Goal: Transaction & Acquisition: Purchase product/service

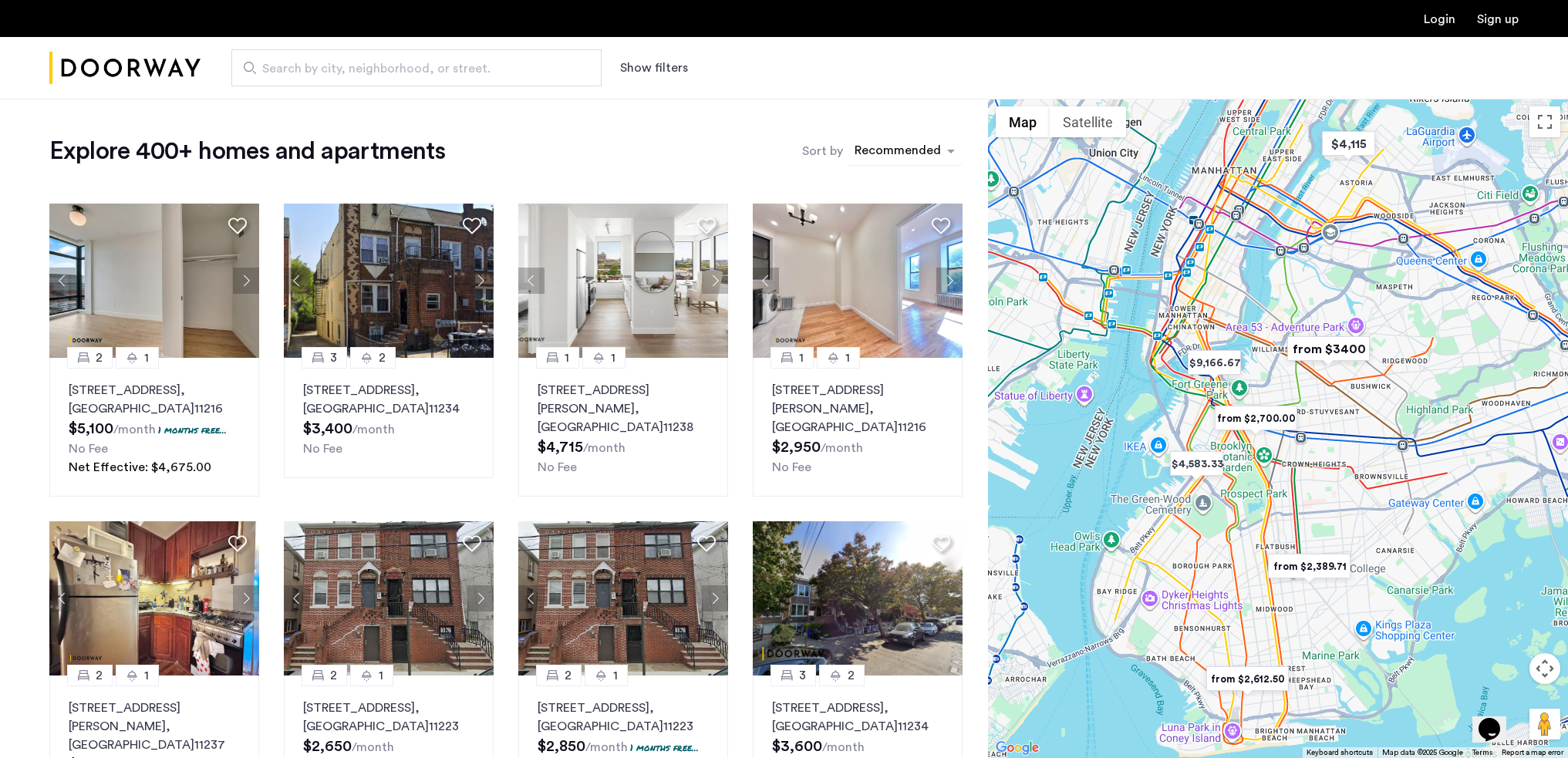
click at [908, 147] on div "sort-apartment" at bounding box center [898, 153] width 91 height 21
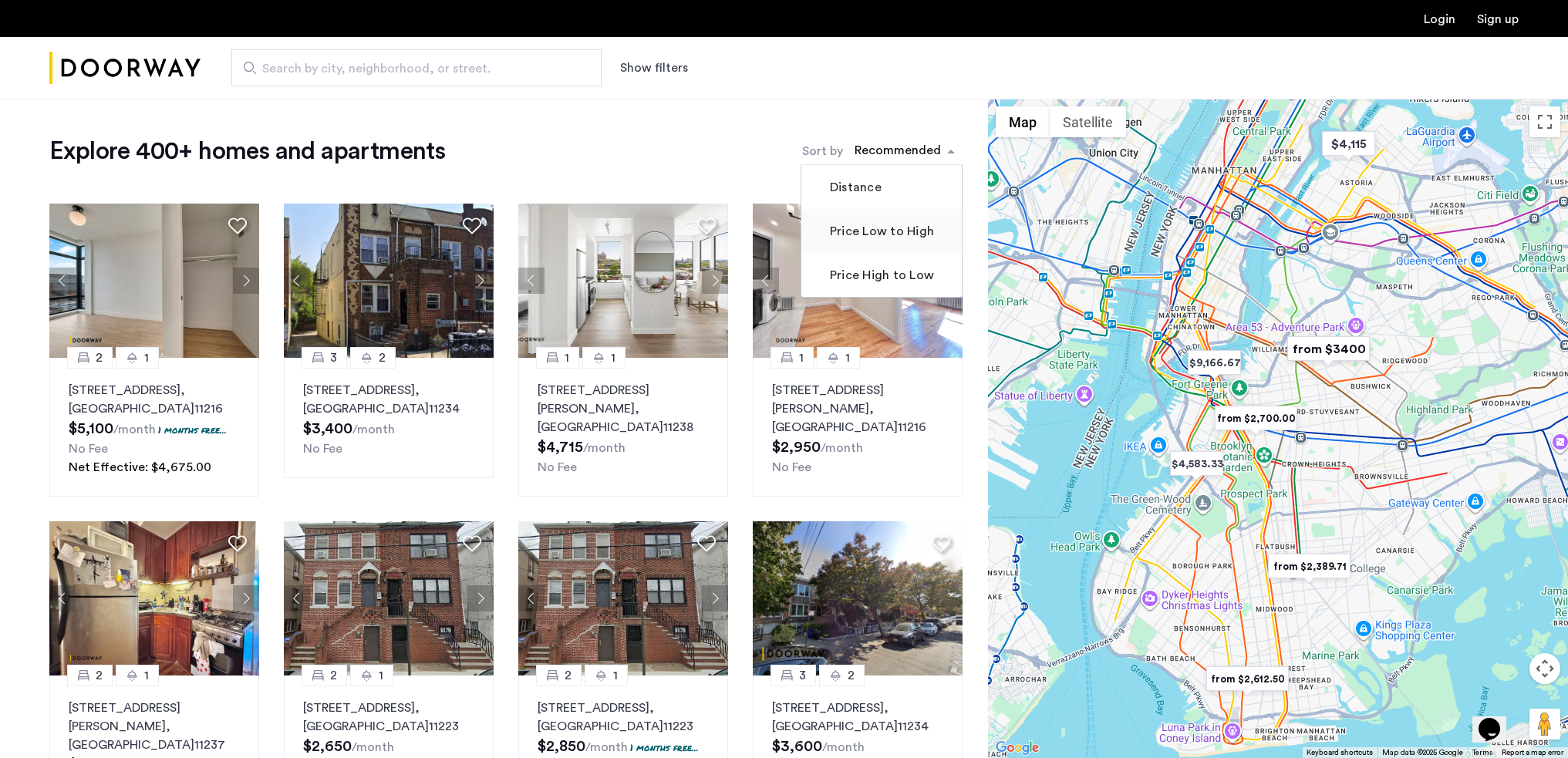
click at [865, 233] on label "Price Low to High" at bounding box center [880, 231] width 107 height 18
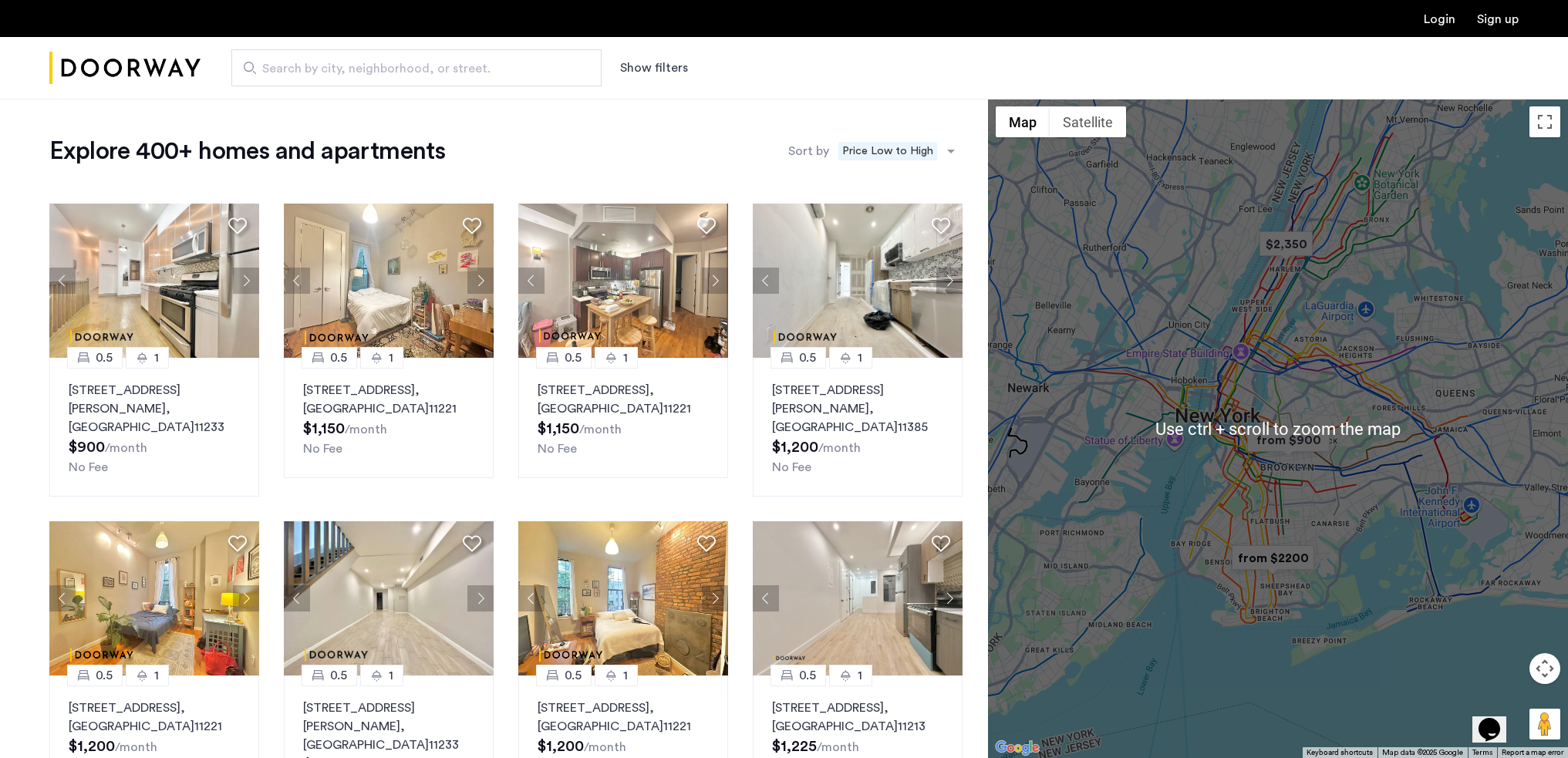
click at [1295, 445] on img "from $900" at bounding box center [1288, 439] width 95 height 35
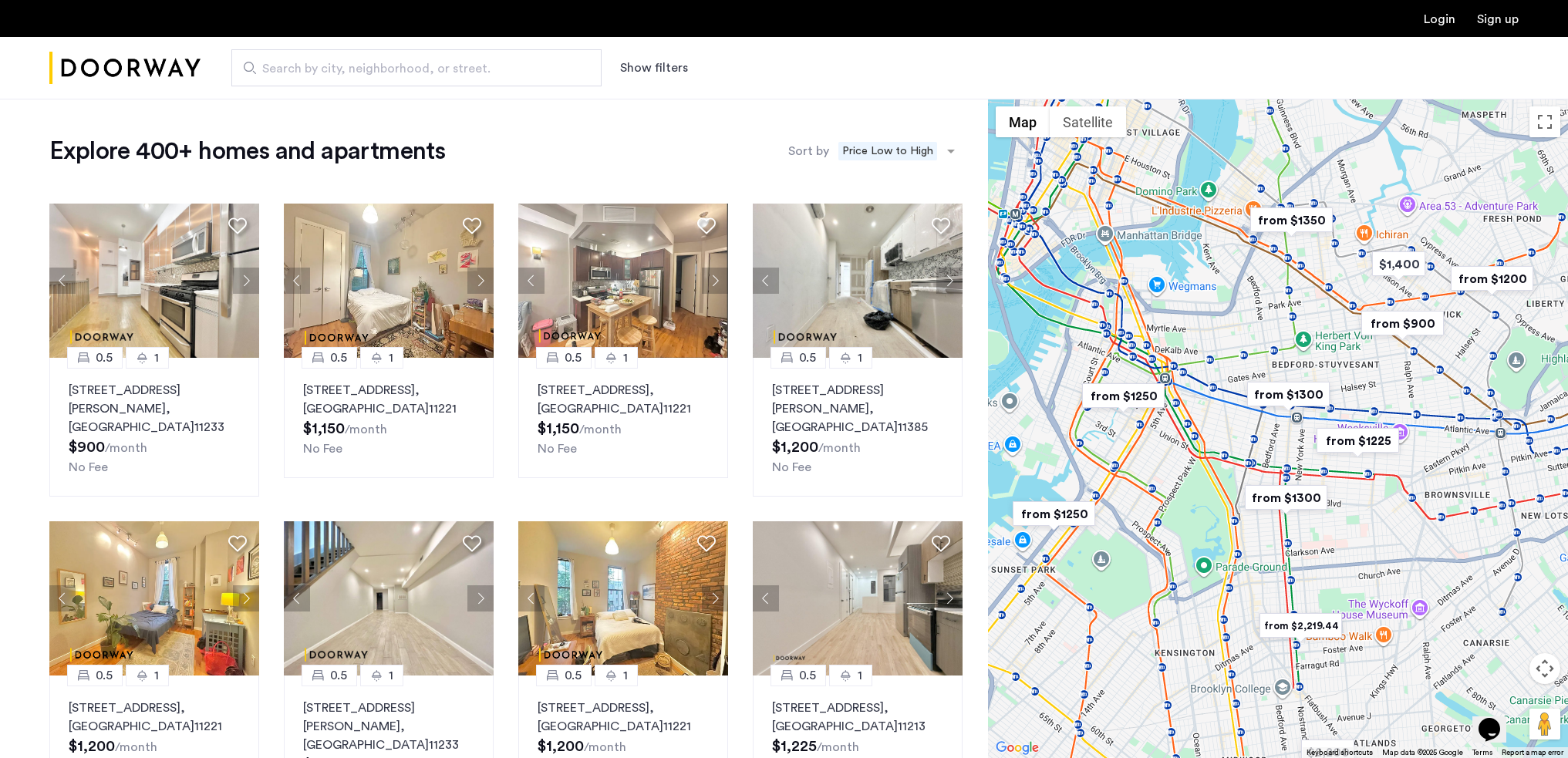
click at [1290, 305] on div "To navigate, press the arrow keys." at bounding box center [1278, 427] width 580 height 659
click at [1345, 305] on div "To navigate, press the arrow keys." at bounding box center [1278, 427] width 580 height 659
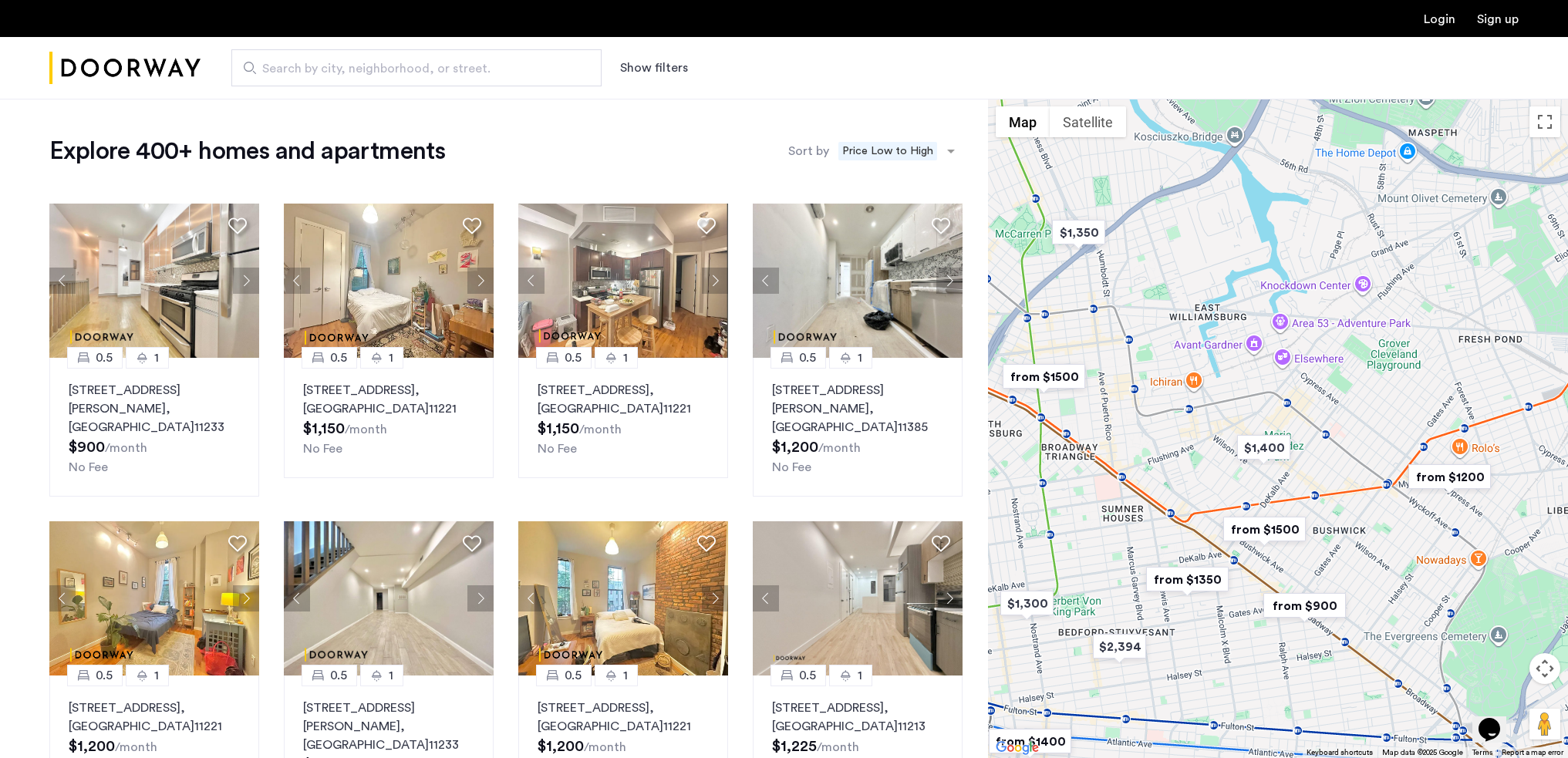
drag, startPoint x: 1365, startPoint y: 285, endPoint x: 1176, endPoint y: 499, distance: 285.5
click at [1176, 499] on div "To navigate, press the arrow keys." at bounding box center [1278, 427] width 580 height 659
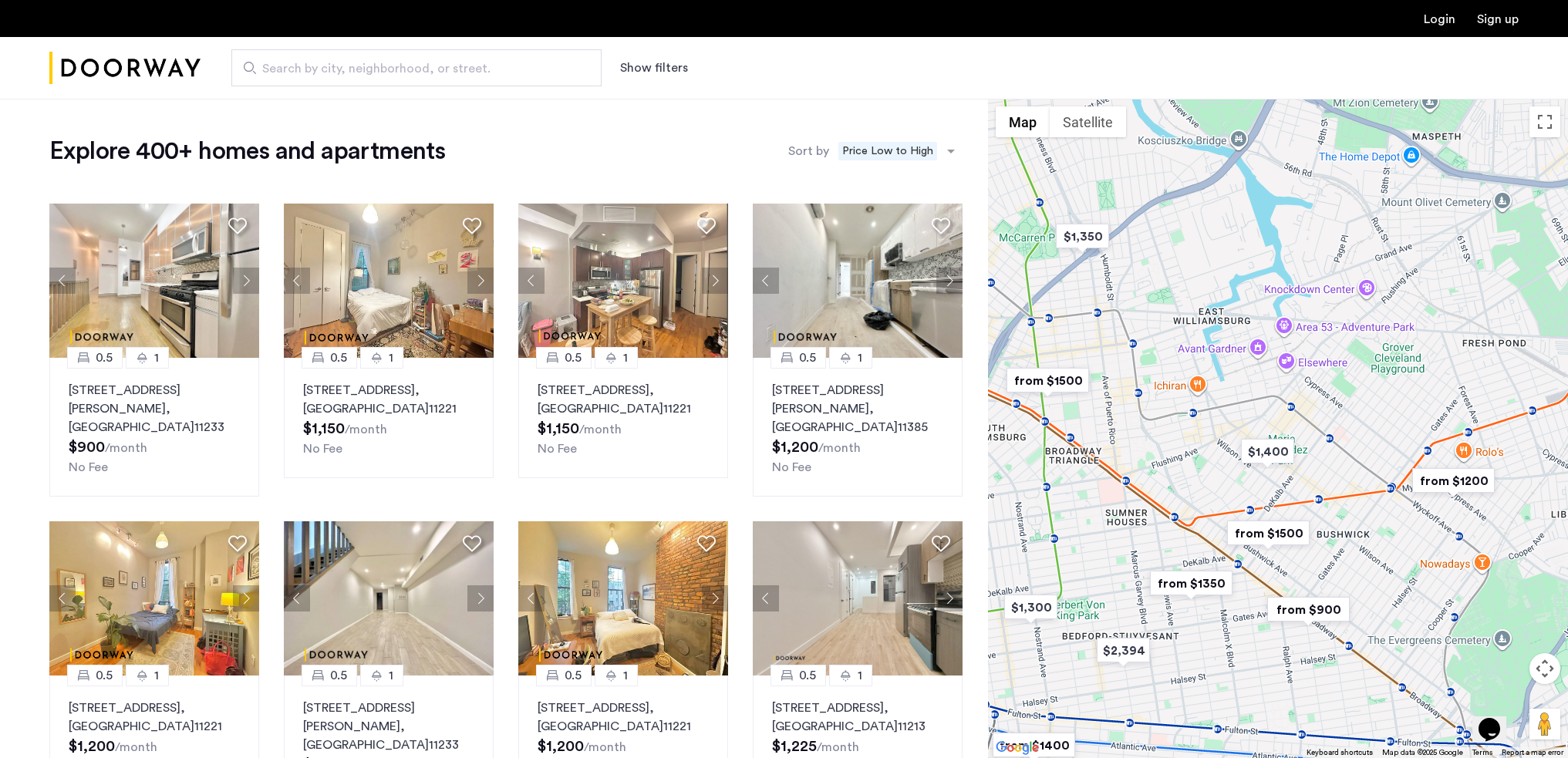
click at [1064, 381] on img "from $1500" at bounding box center [1047, 380] width 95 height 35
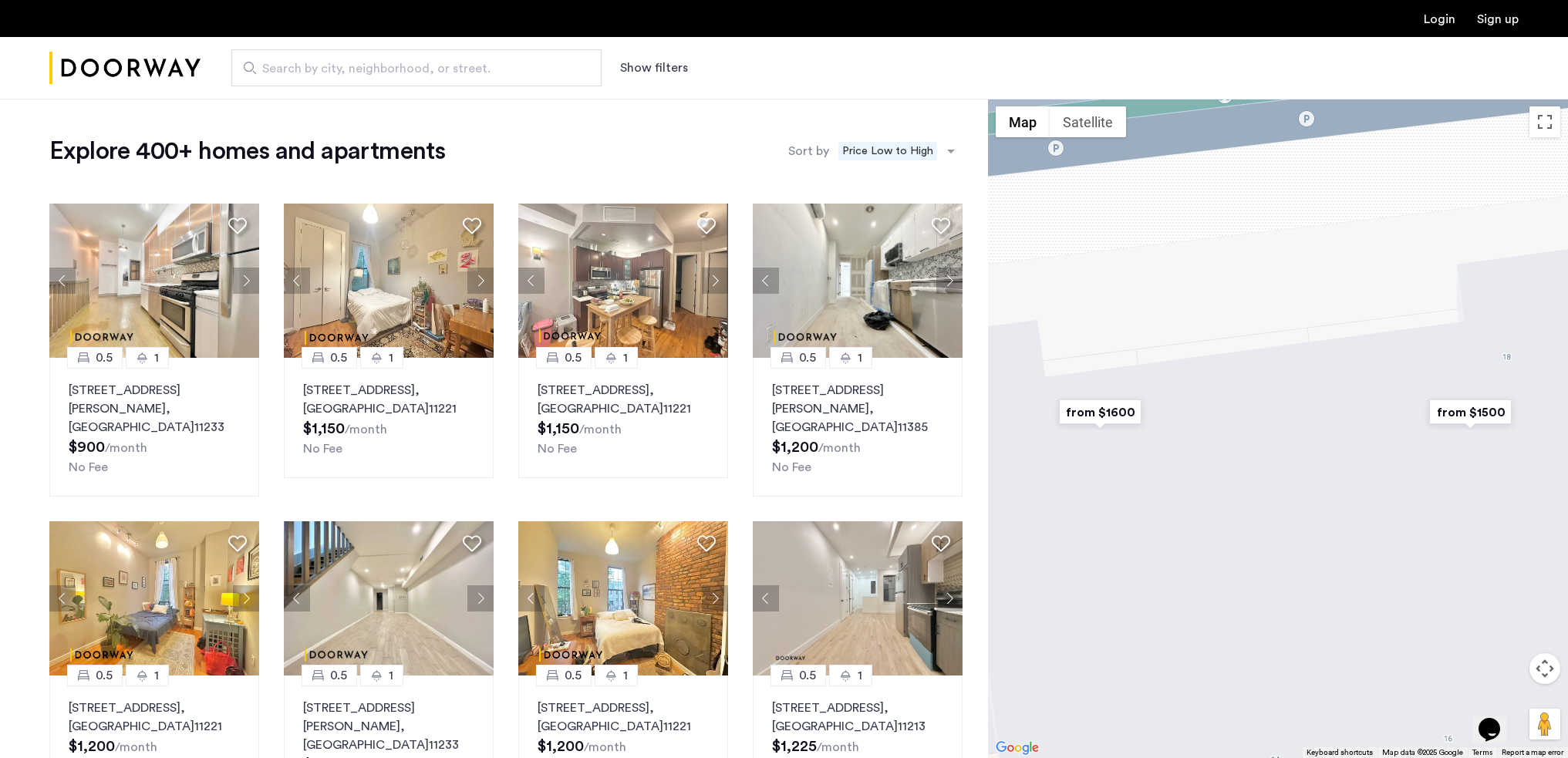
click at [1114, 417] on img "from $1600" at bounding box center [1100, 412] width 95 height 35
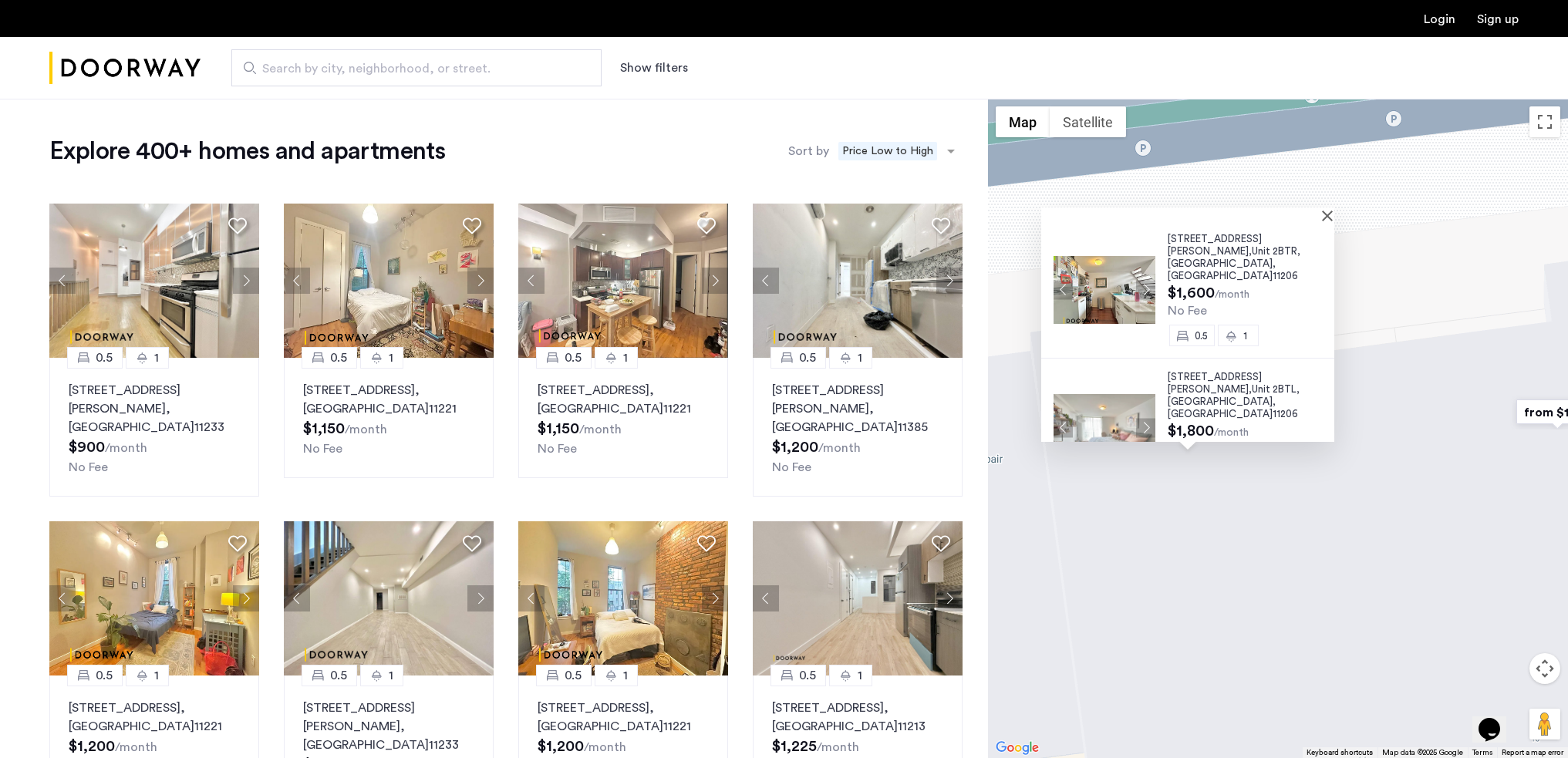
click at [1272, 271] on span "11206" at bounding box center [1284, 276] width 25 height 10
click at [673, 77] on button "Show filters" at bounding box center [654, 67] width 68 height 18
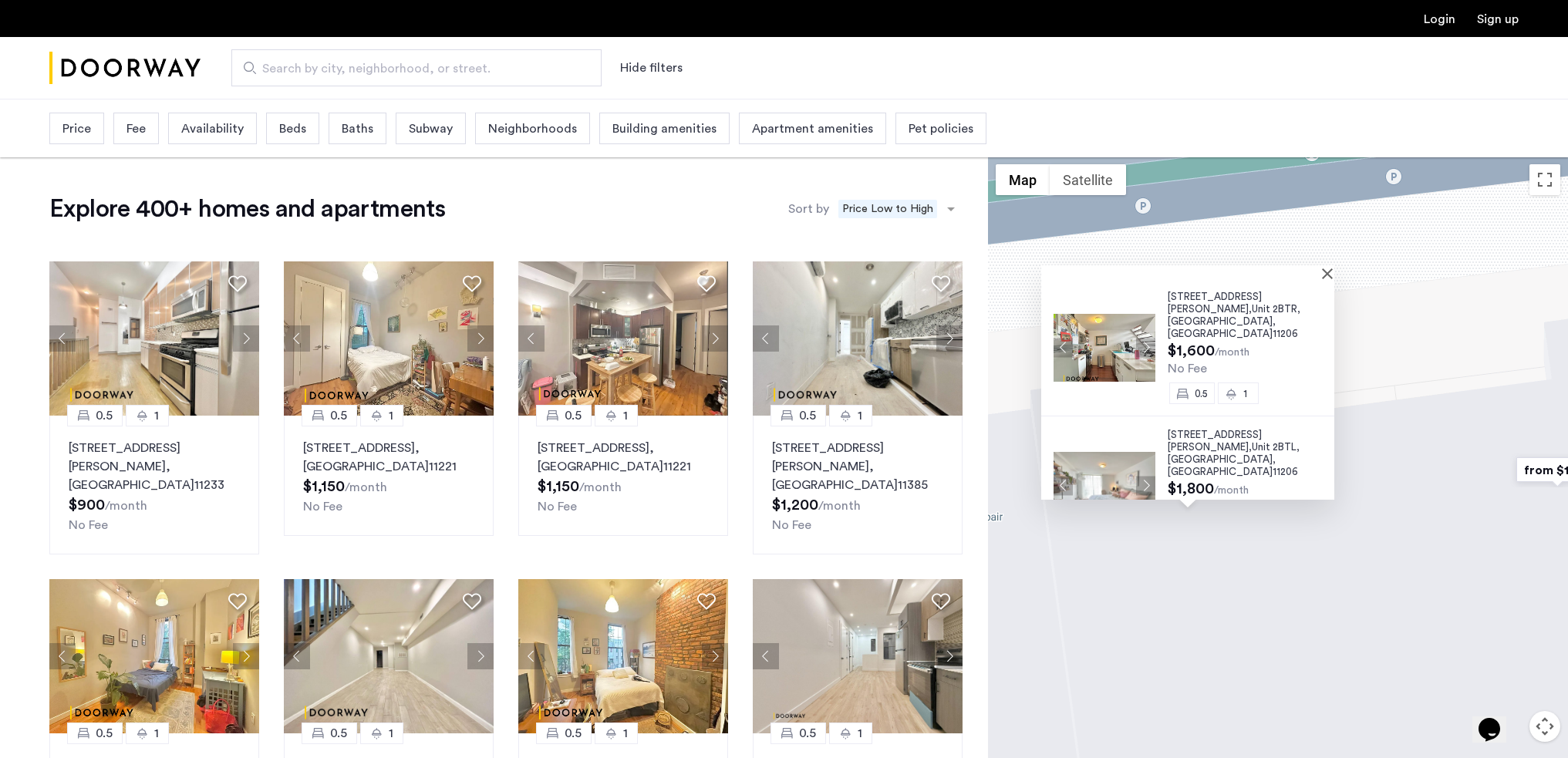
click at [293, 127] on span "Beds" at bounding box center [293, 128] width 27 height 18
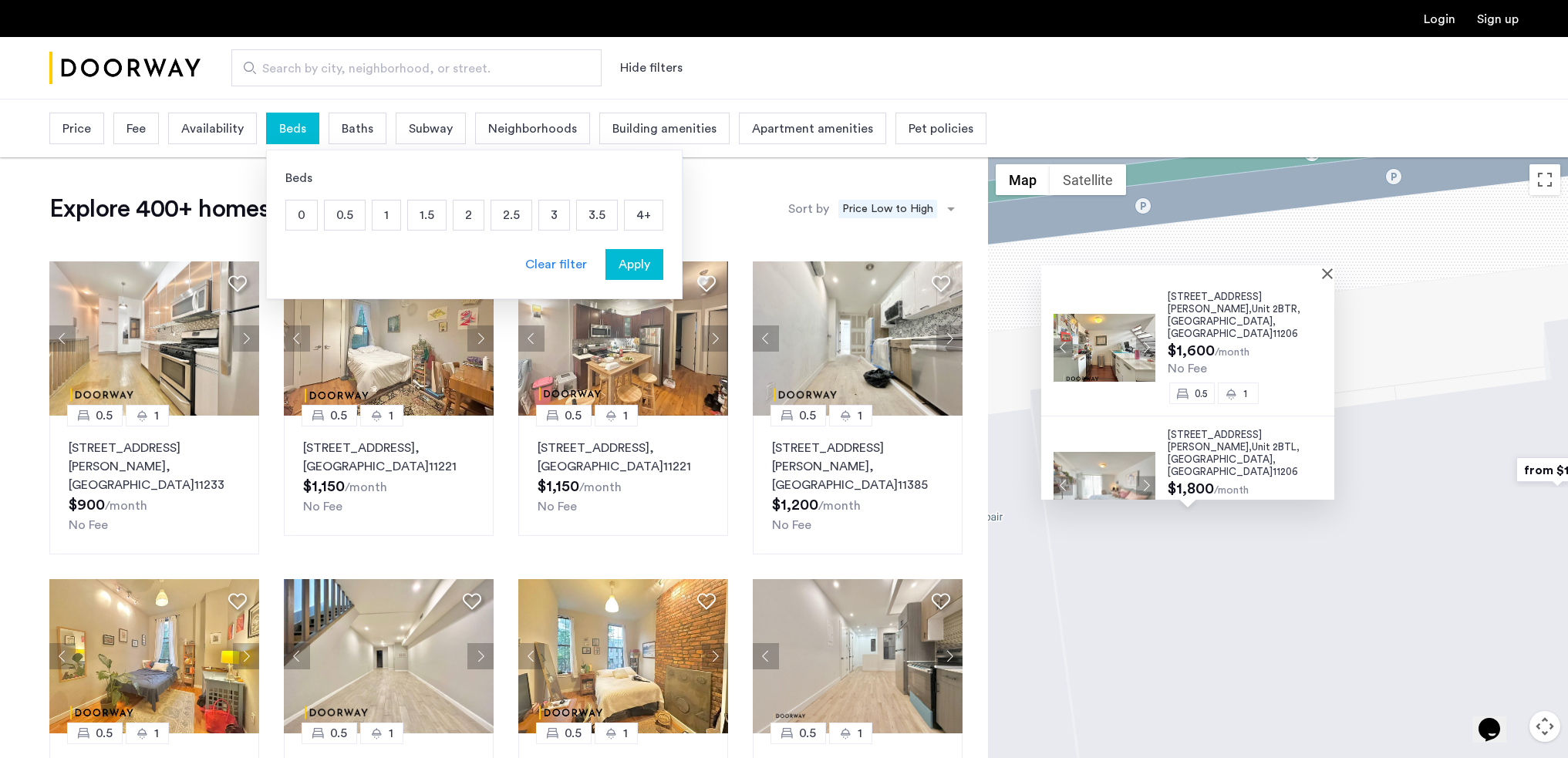
click at [280, 225] on div "Beds 0 0.5 1 1.5 2 2.5 3 3.5 4+ Clear filter Apply" at bounding box center [474, 225] width 416 height 150
click at [300, 219] on p "0" at bounding box center [301, 215] width 30 height 30
click at [335, 218] on p "0.5" at bounding box center [345, 215] width 40 height 30
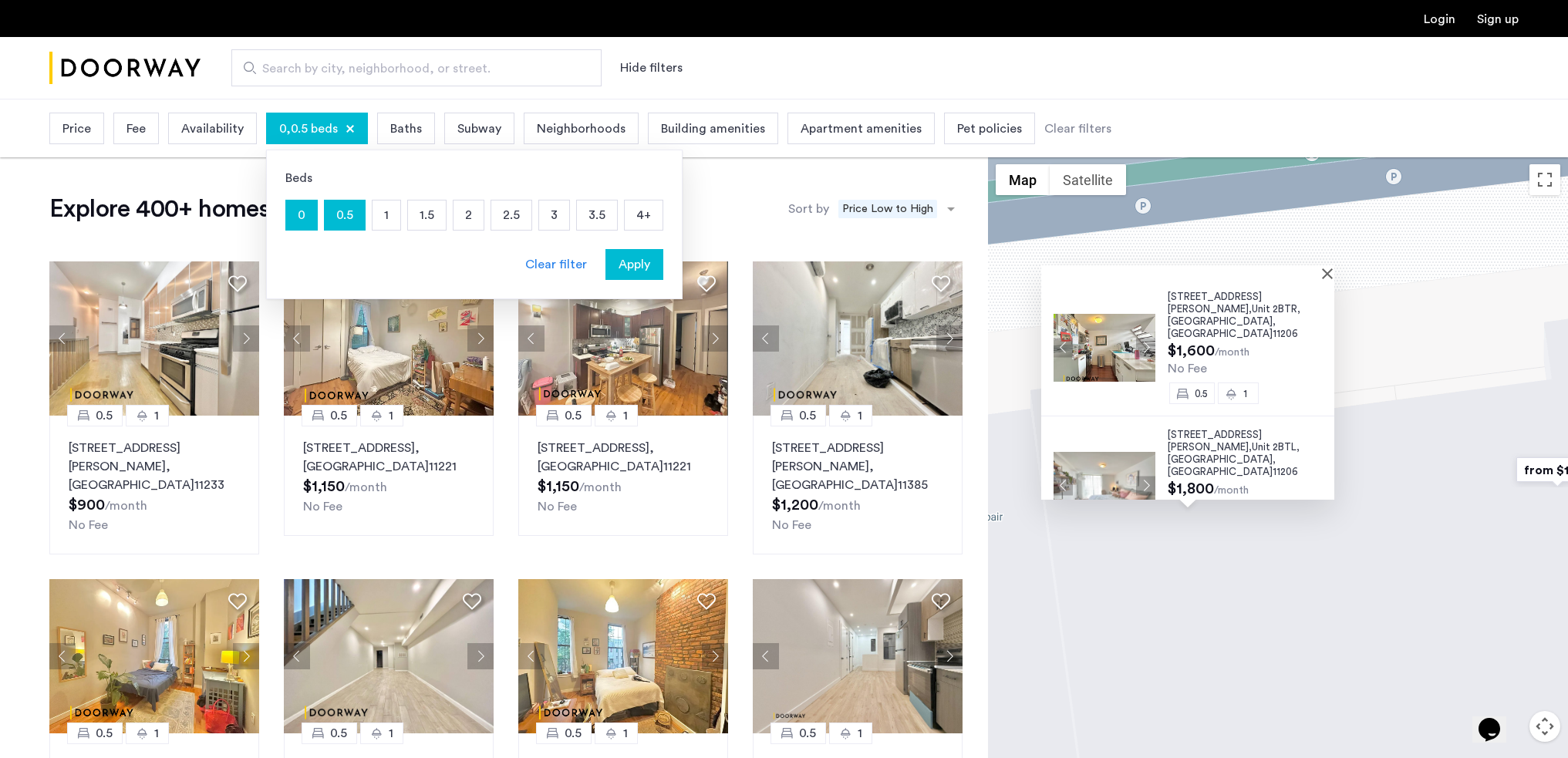
click at [397, 218] on p "1" at bounding box center [387, 215] width 28 height 30
click at [631, 271] on span "Apply" at bounding box center [634, 264] width 31 height 18
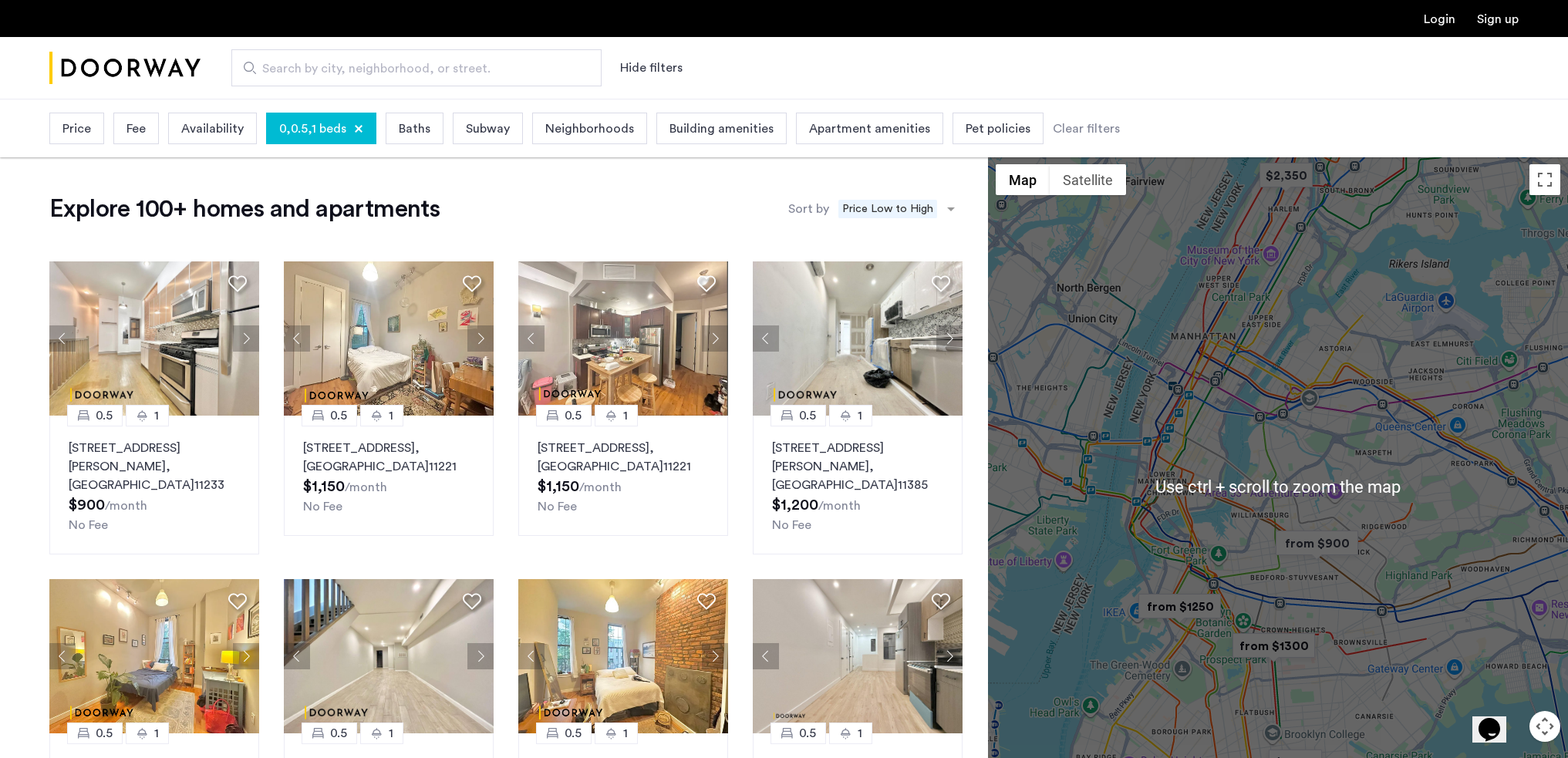
click at [1308, 534] on img "from $900" at bounding box center [1316, 543] width 95 height 35
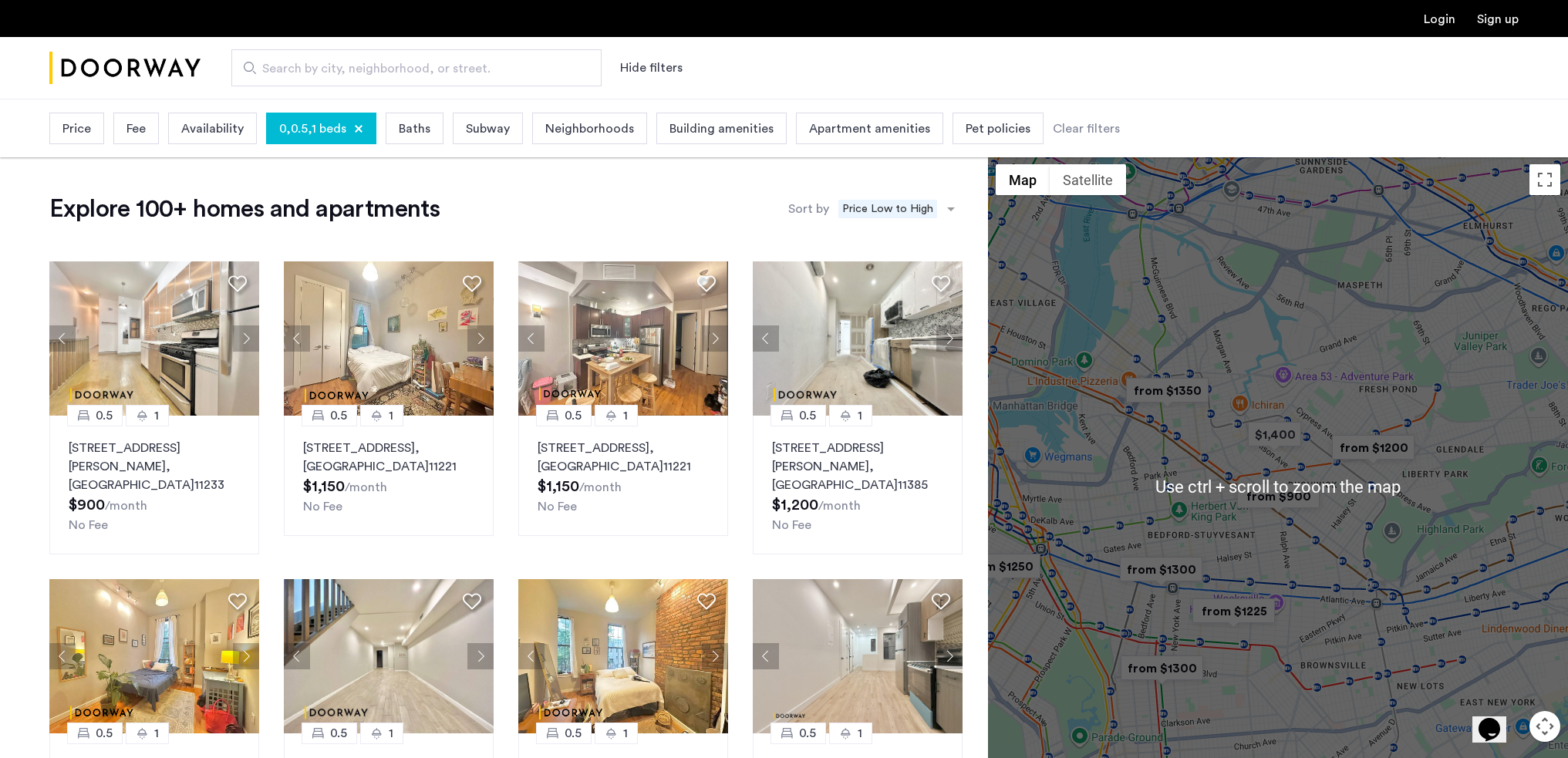
click at [1211, 426] on div "To navigate, press the arrow keys." at bounding box center [1278, 486] width 580 height 659
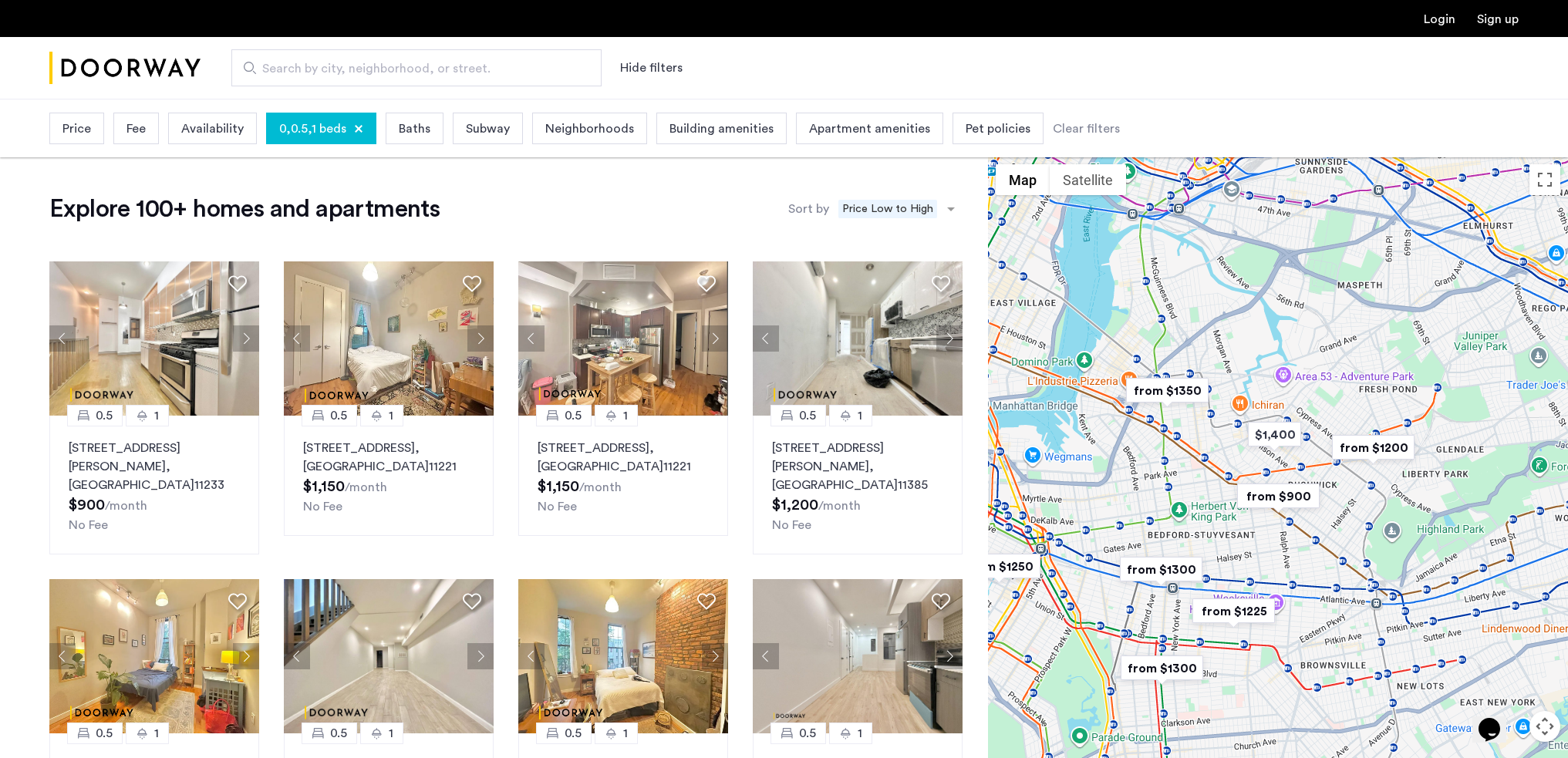
click at [1207, 433] on div "To navigate, press the arrow keys." at bounding box center [1278, 486] width 580 height 659
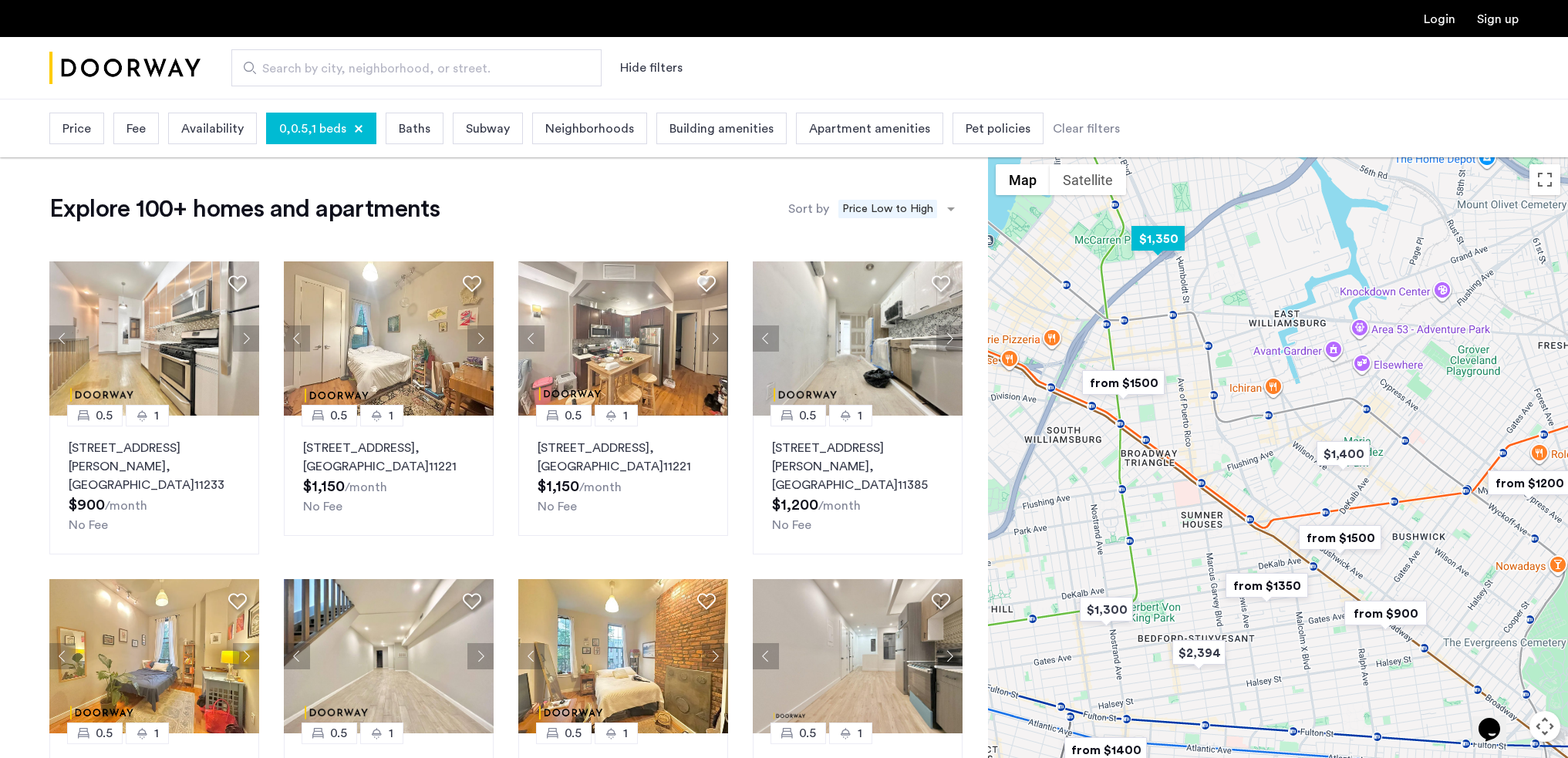
click at [1162, 250] on img "$1,350" at bounding box center [1157, 238] width 65 height 35
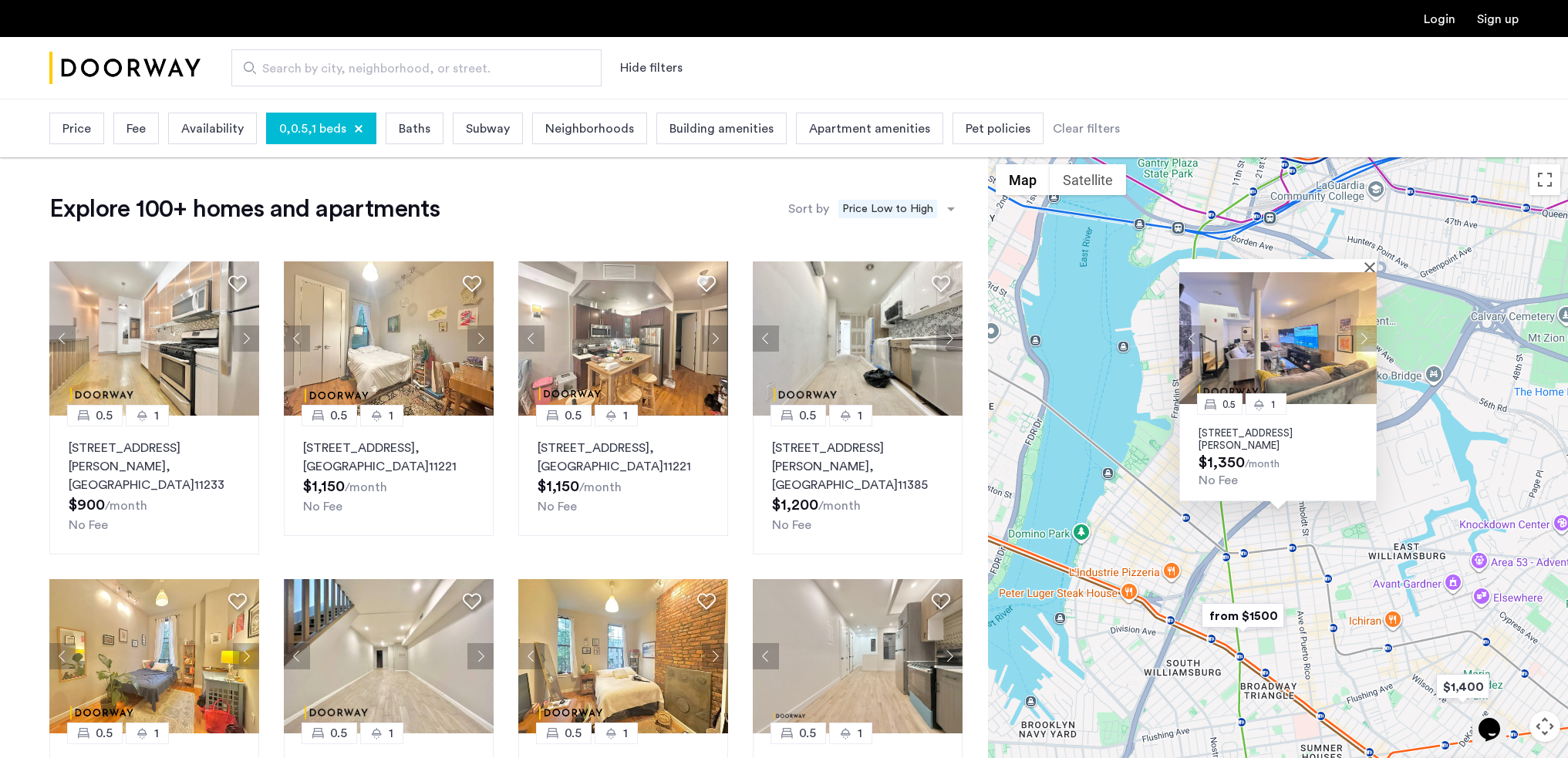
click at [1259, 447] on p "445 Meeker Avenue, Unit 2LBL, Brooklyn, NY 11222" at bounding box center [1277, 439] width 158 height 24
click at [369, 64] on span "Search by city, neighborhood, or street." at bounding box center [410, 68] width 296 height 18
click at [369, 64] on input "Search by city, neighborhood, or street." at bounding box center [416, 68] width 370 height 37
type input "**********"
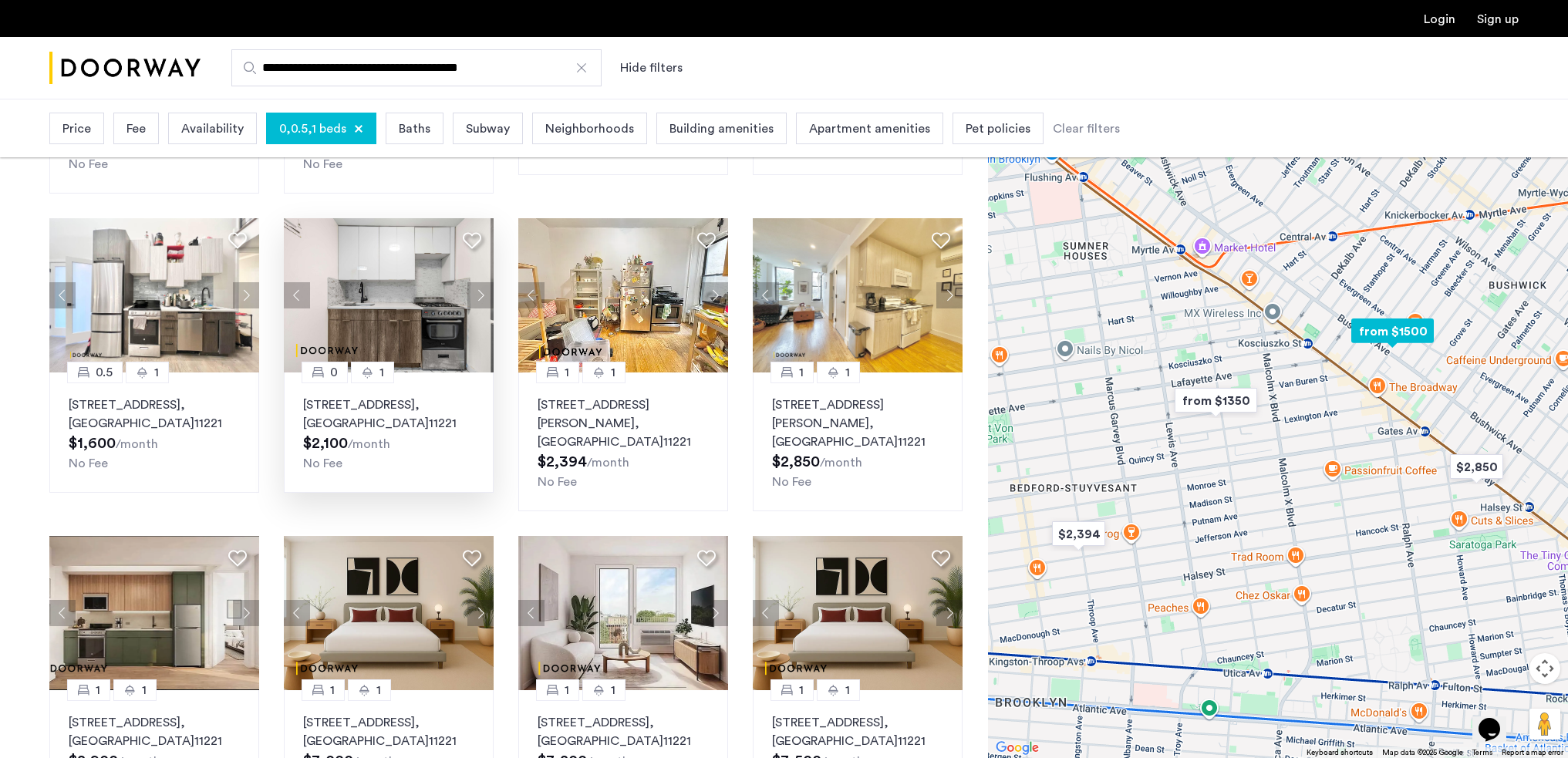
scroll to position [386, 0]
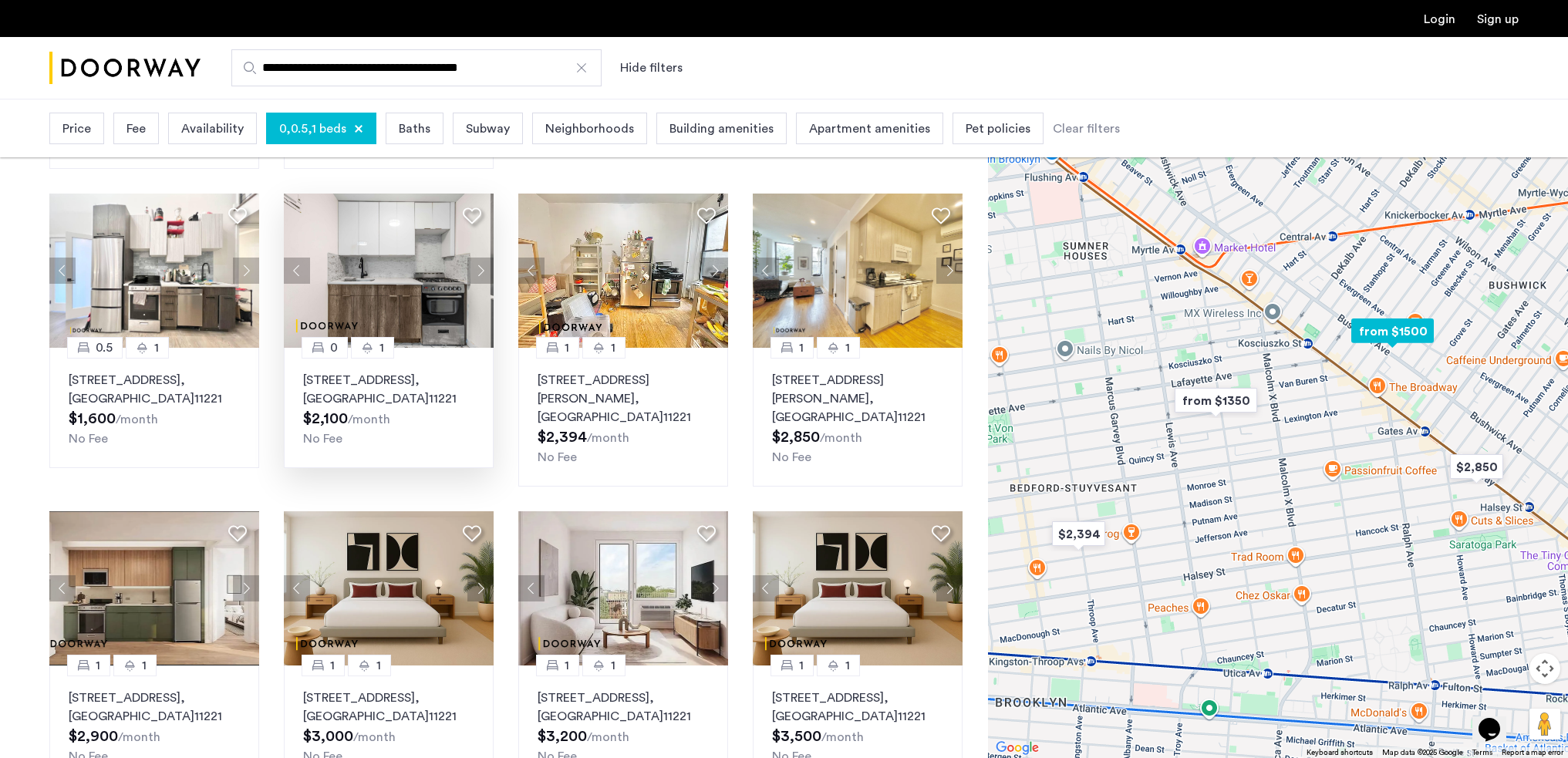
click at [383, 371] on p "330 Evergreen Avenue, Unit 1F, Brooklyn , NY 11221" at bounding box center [388, 389] width 172 height 37
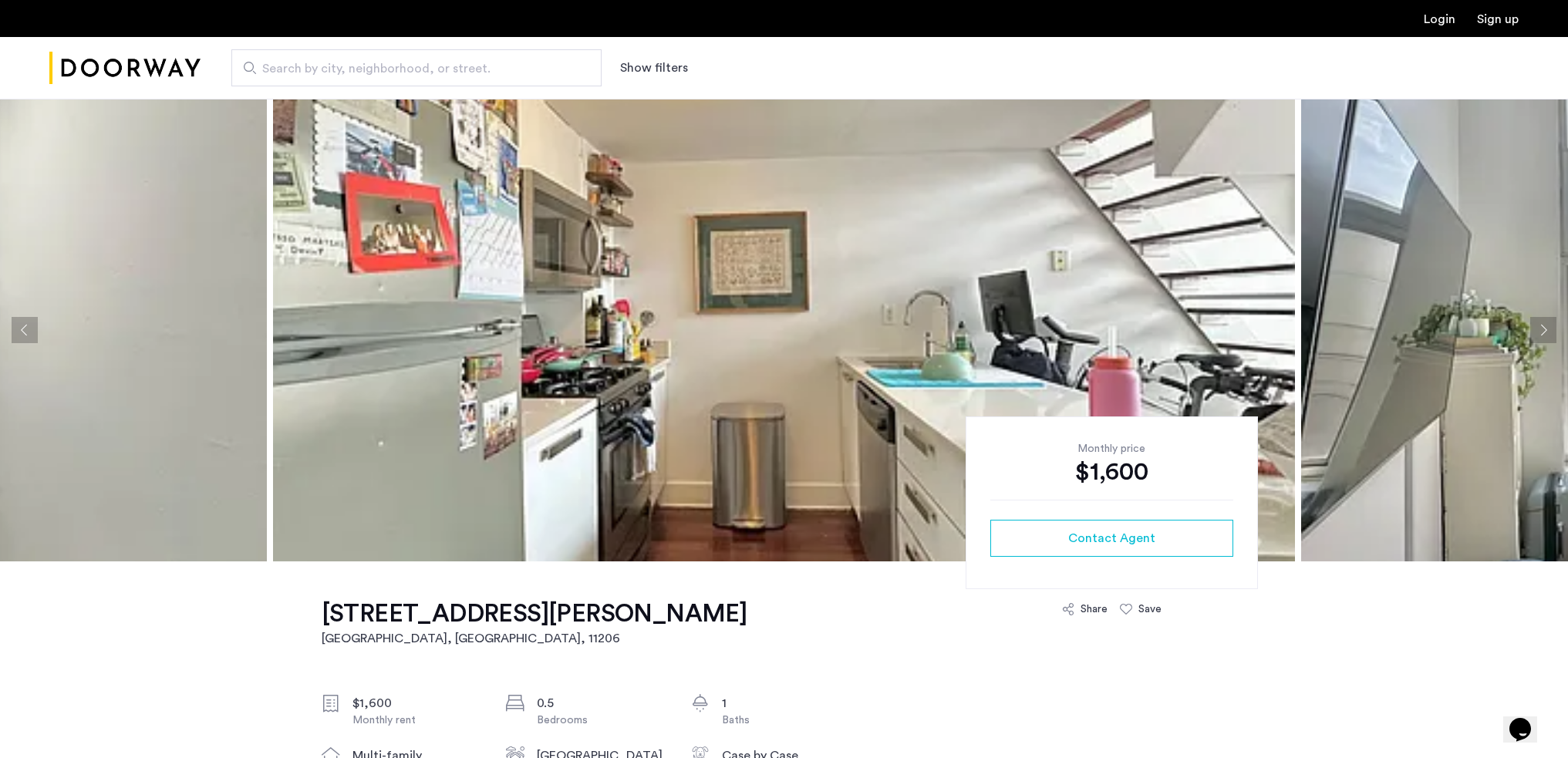
click at [579, 349] on img at bounding box center [784, 329] width 1022 height 462
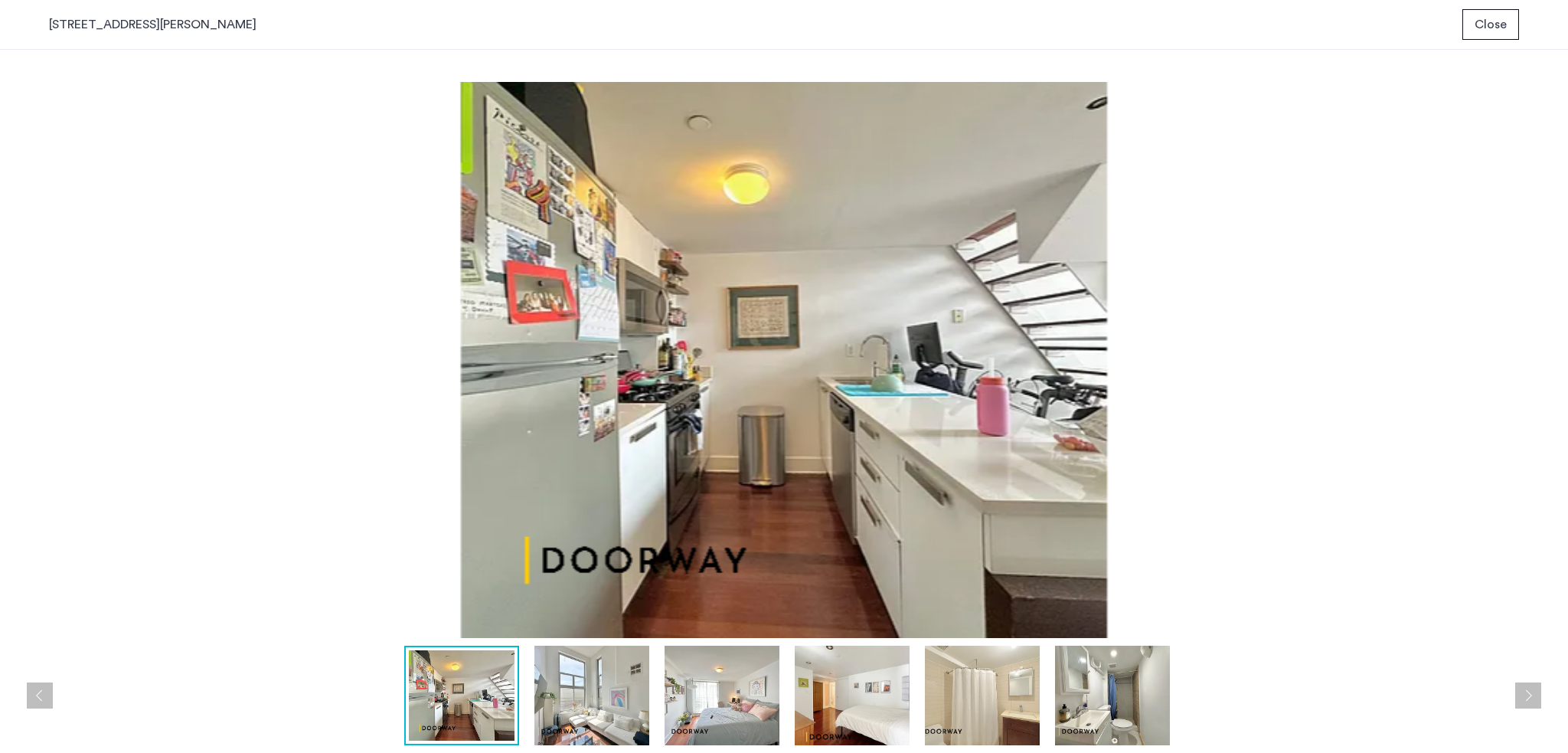
click at [554, 690] on img at bounding box center [591, 695] width 115 height 99
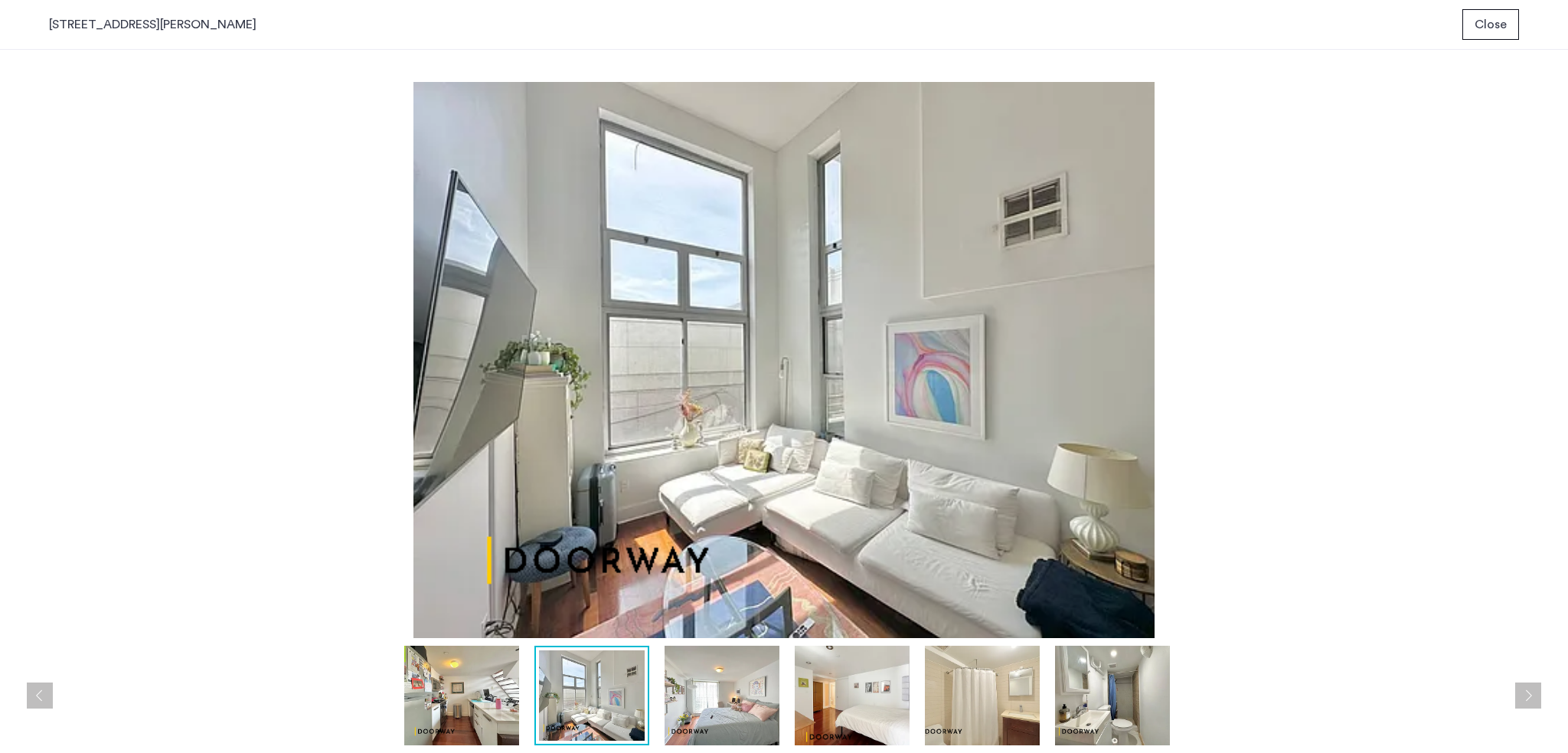
click at [726, 688] on img at bounding box center [722, 695] width 115 height 99
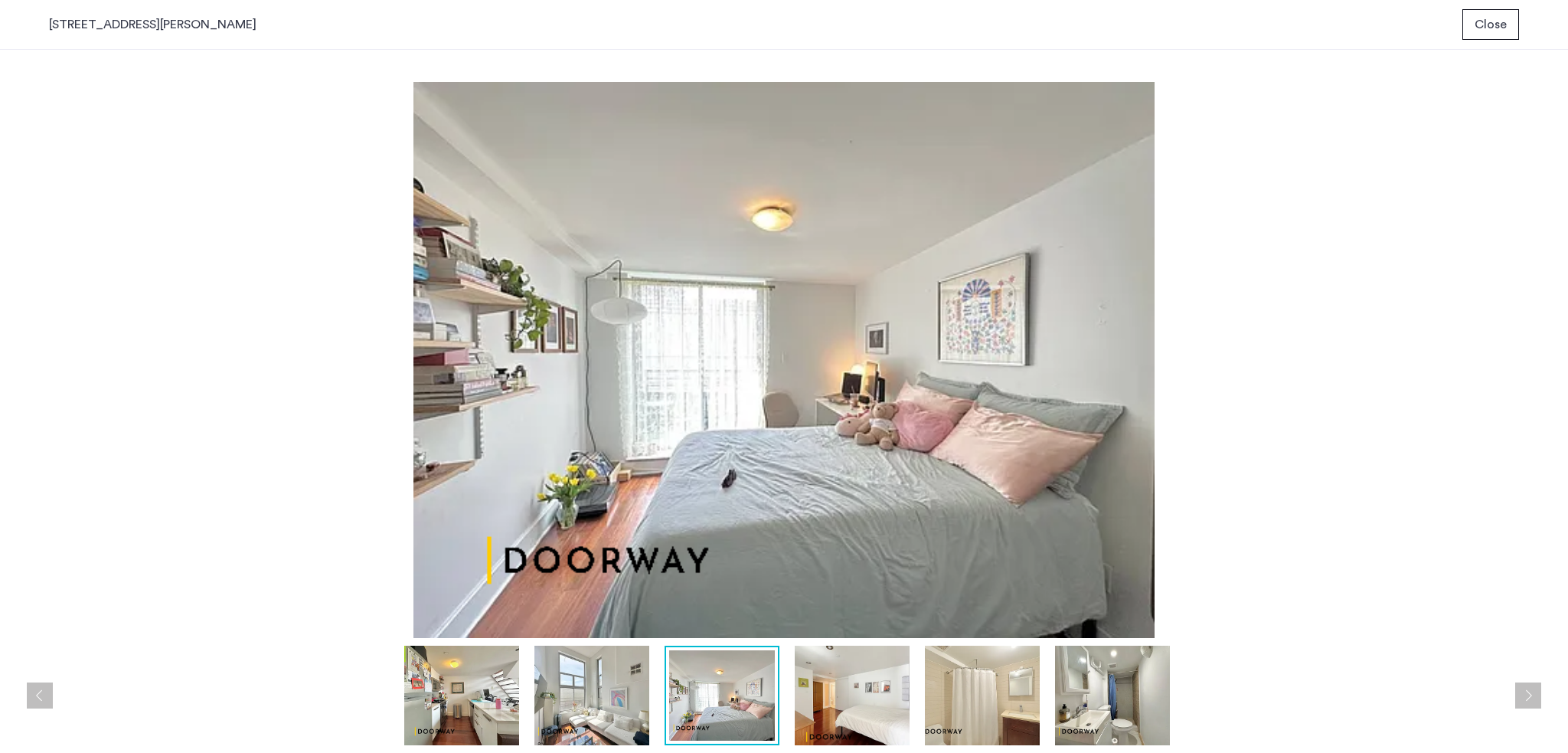
click at [843, 711] on img at bounding box center [851, 695] width 115 height 99
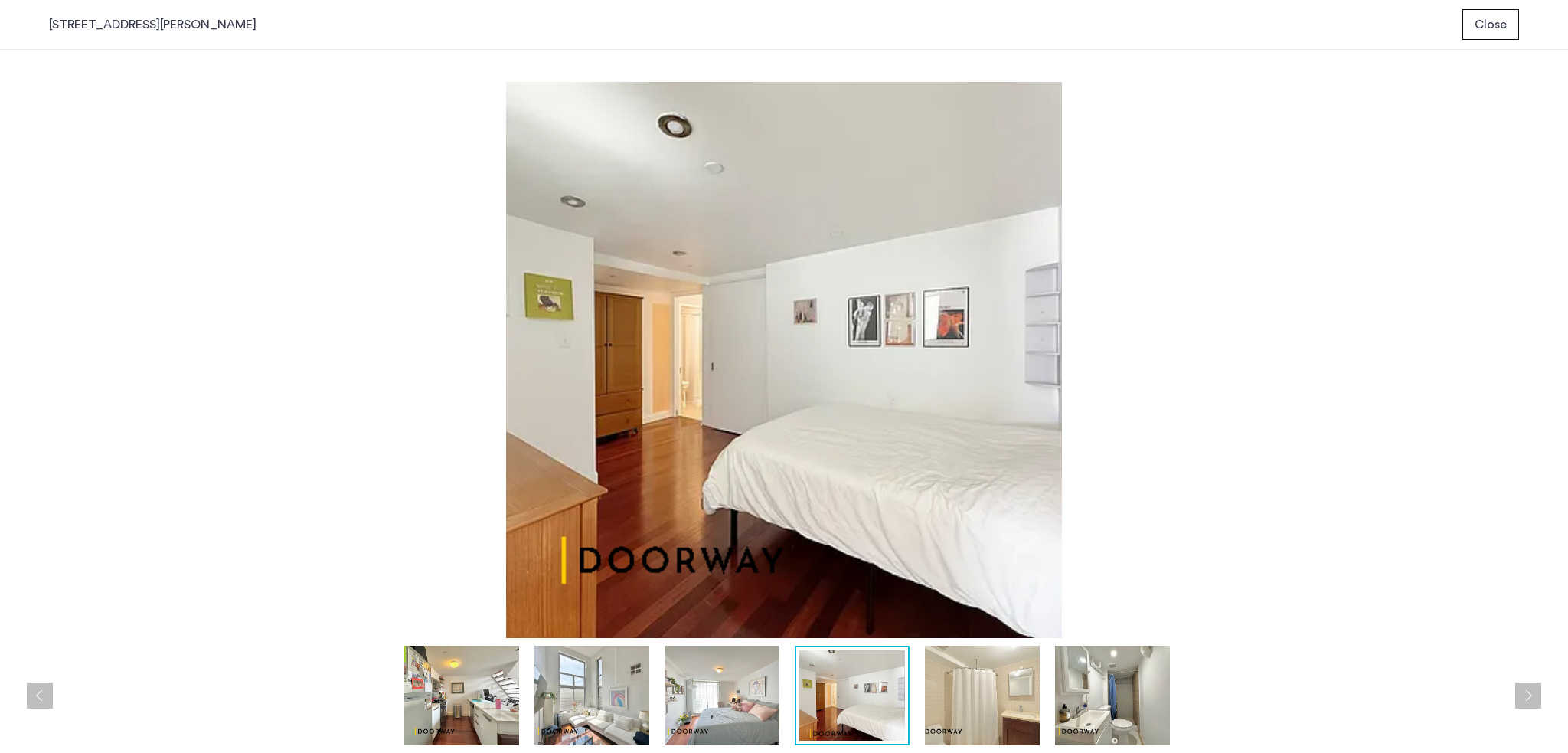
click at [1004, 707] on img at bounding box center [982, 695] width 115 height 99
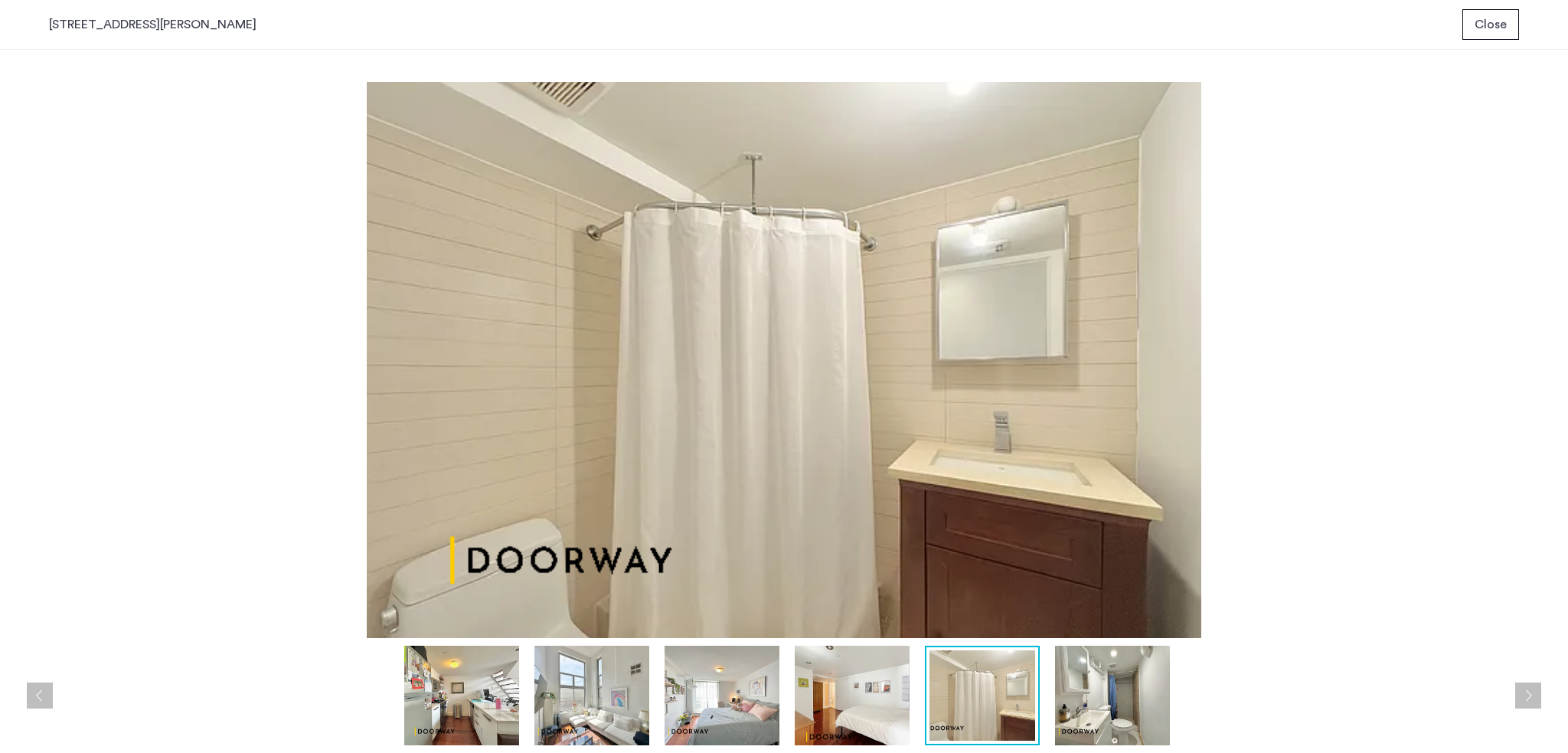
click at [1082, 686] on img at bounding box center [1112, 695] width 115 height 99
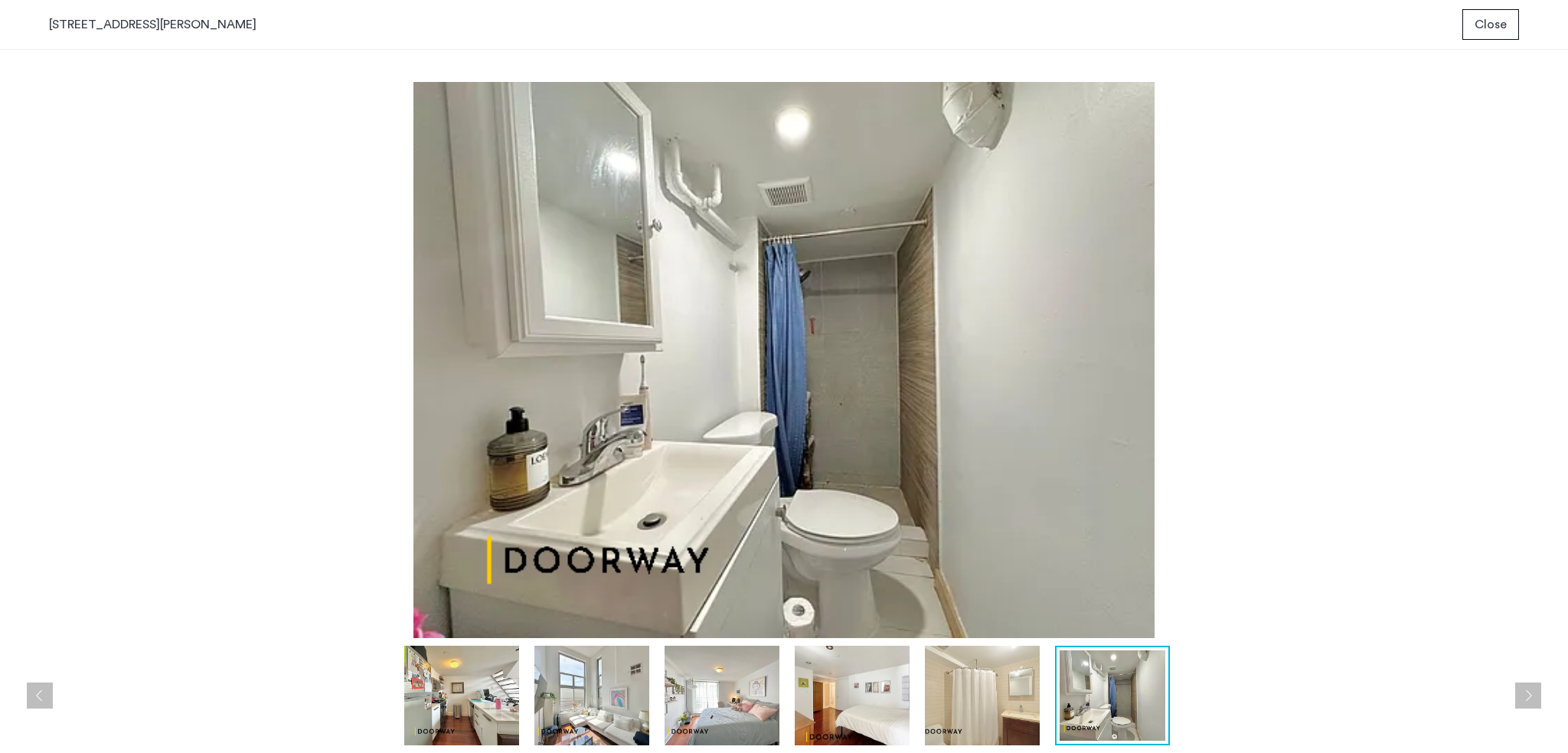
click at [1485, 28] on span "Close" at bounding box center [1490, 24] width 32 height 18
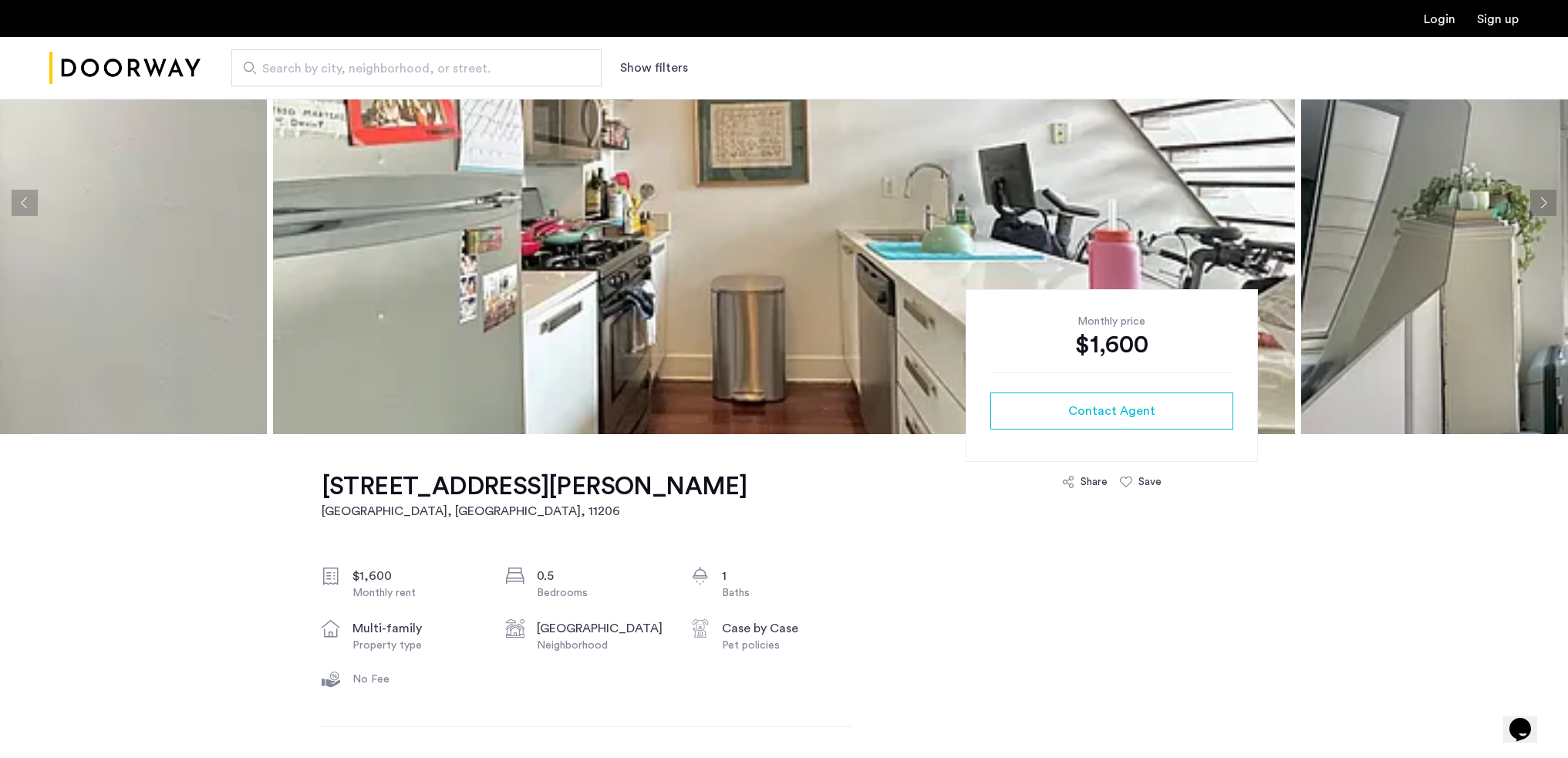
scroll to position [386, 0]
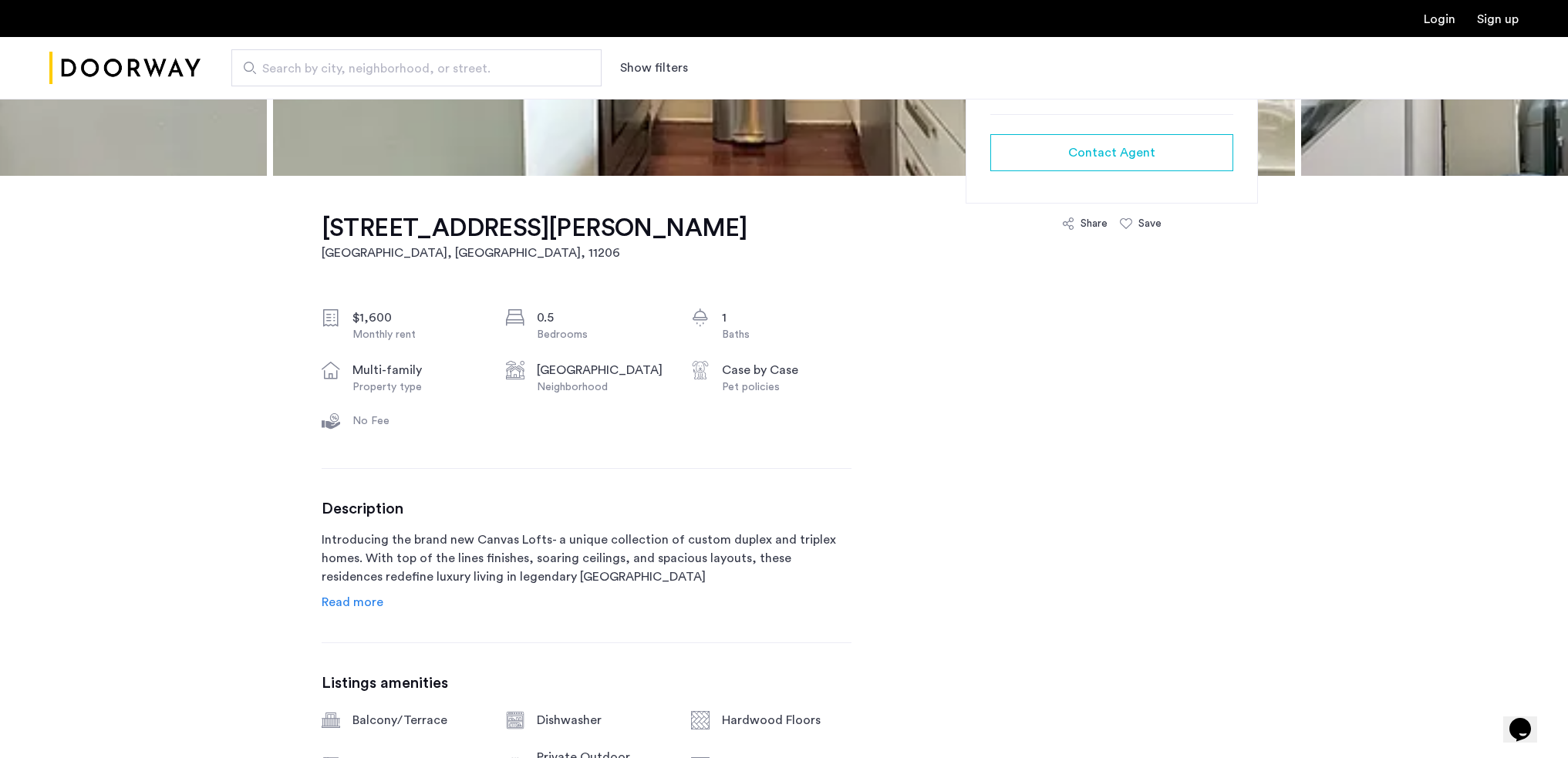
click at [357, 594] on link "Read more" at bounding box center [352, 601] width 62 height 18
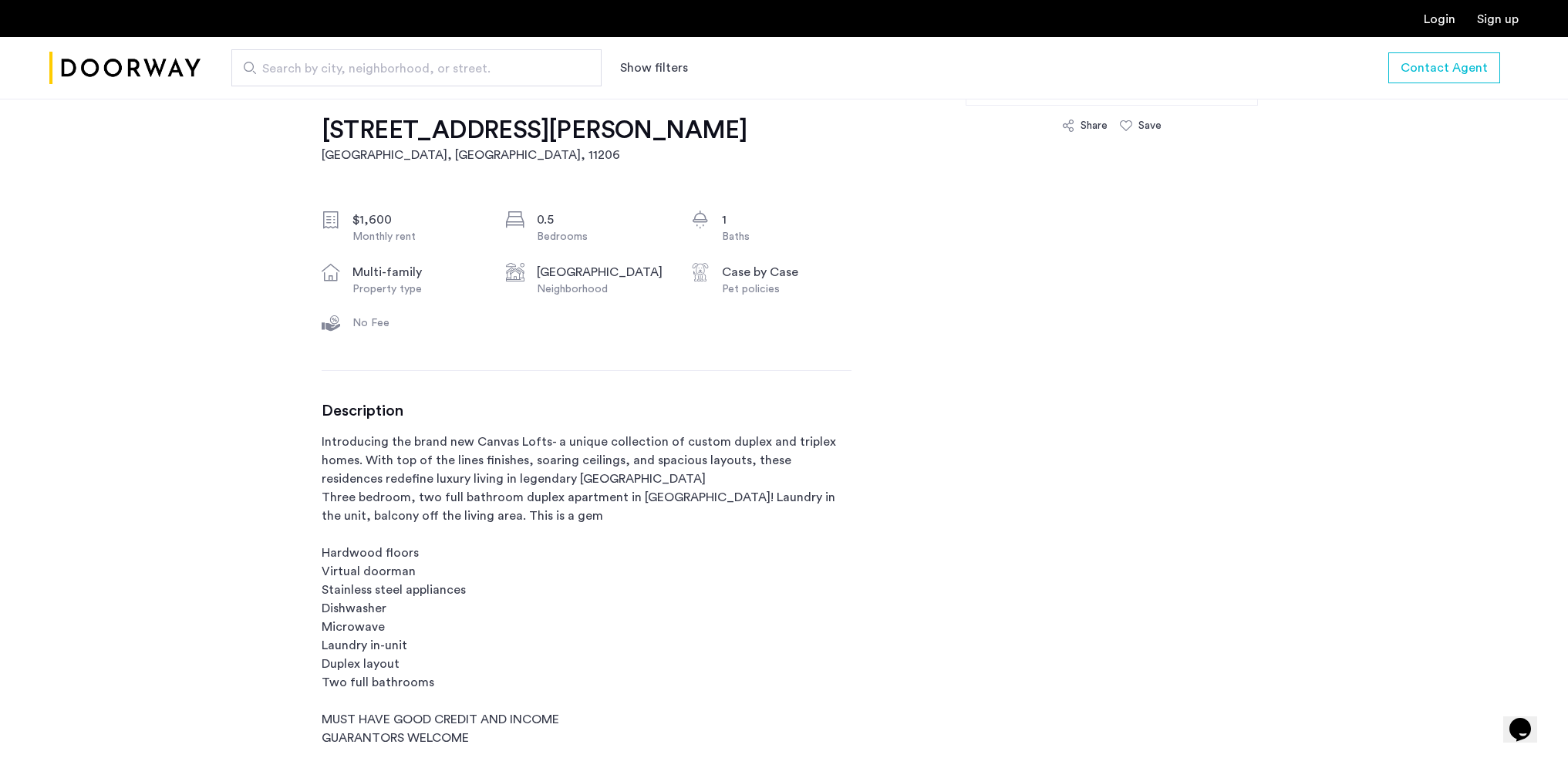
scroll to position [617, 0]
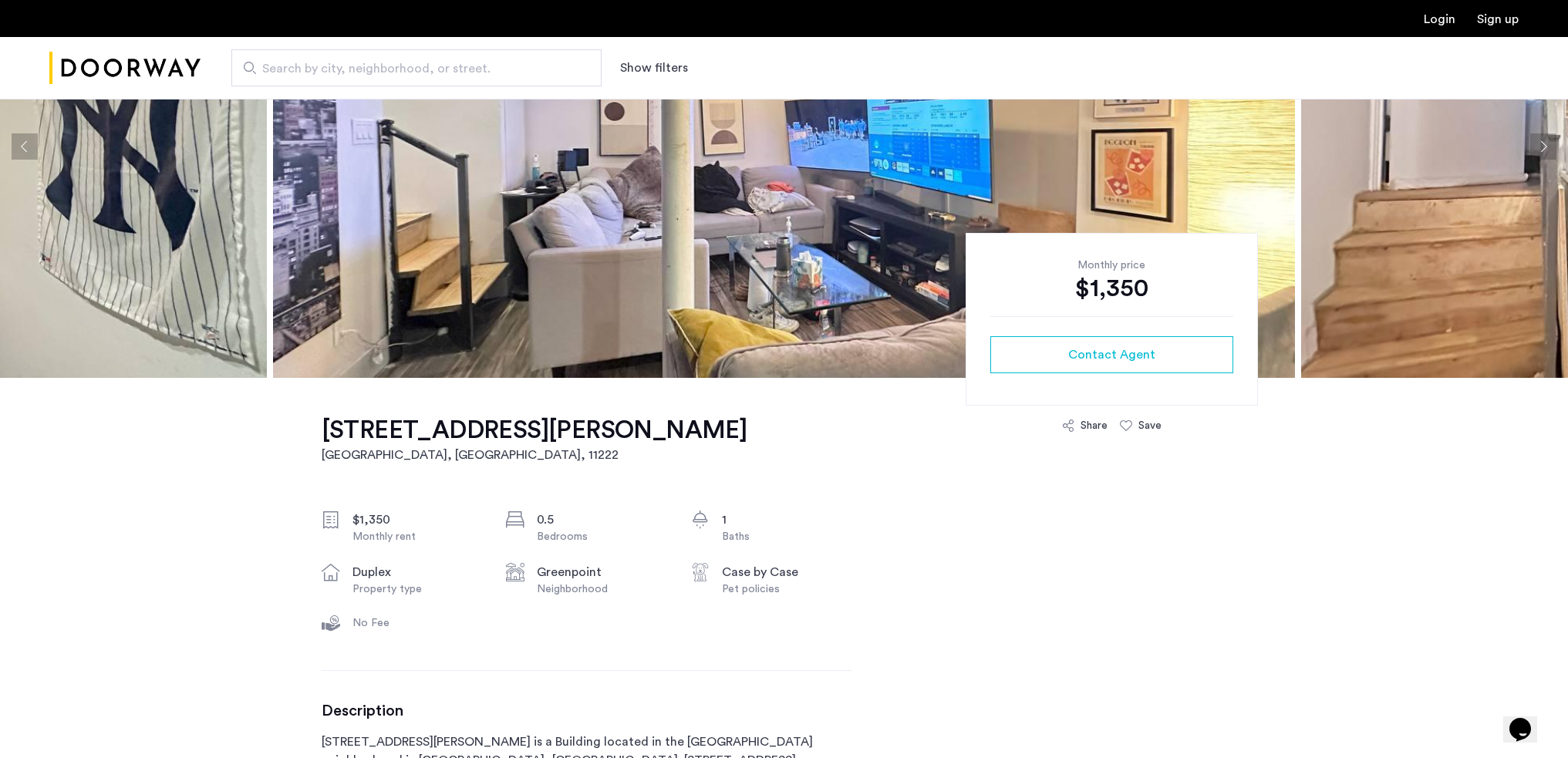
scroll to position [77, 0]
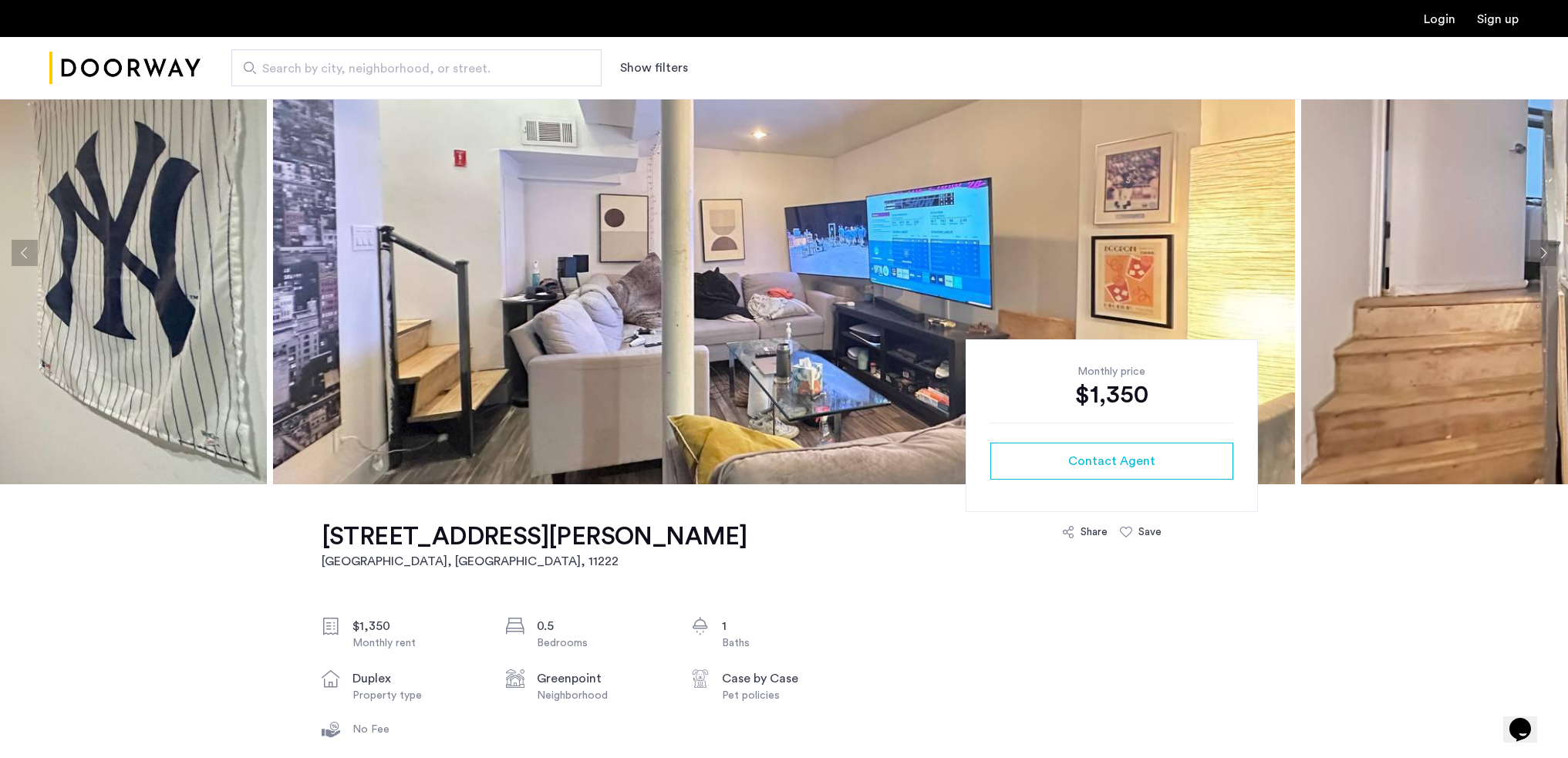
click at [508, 335] on img at bounding box center [784, 252] width 1022 height 462
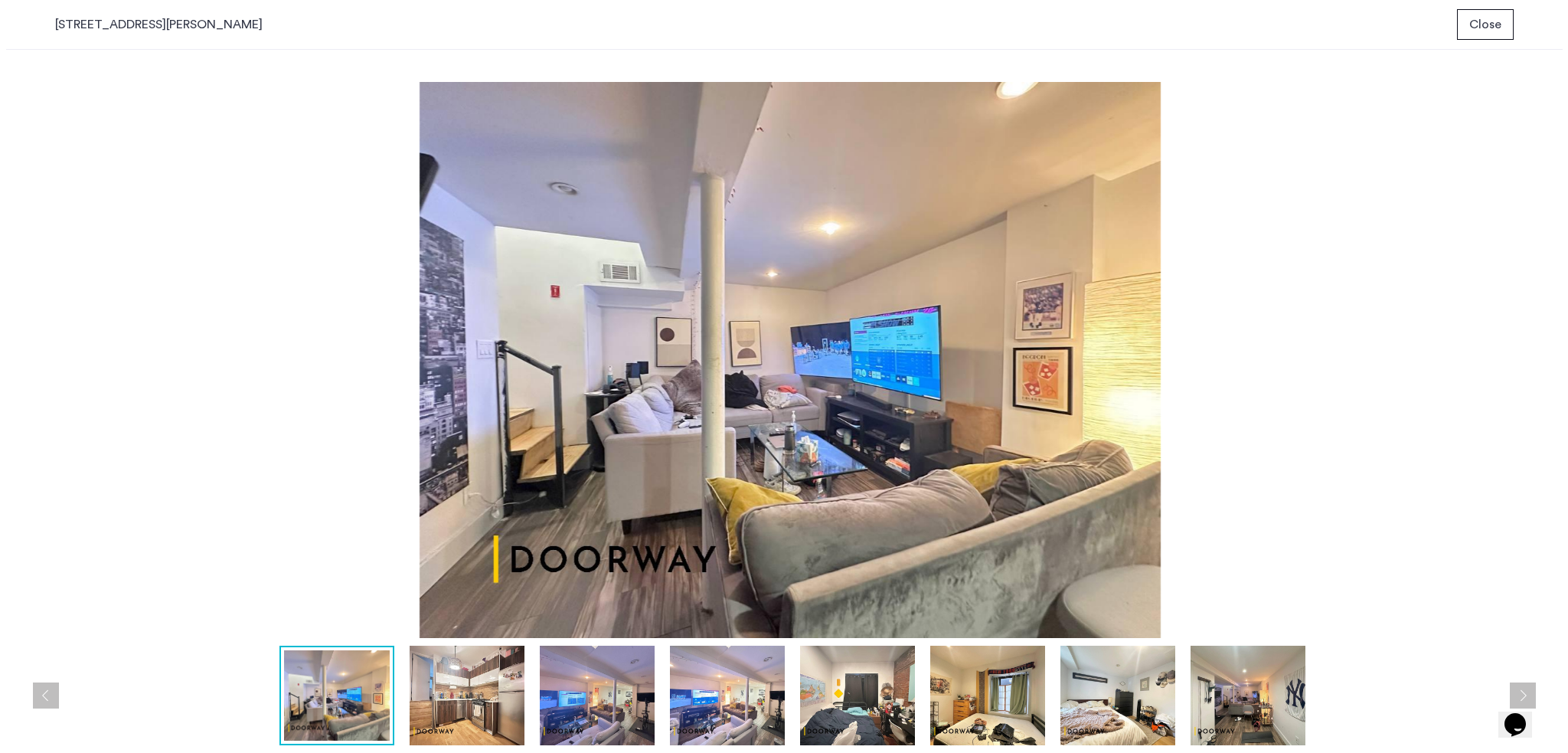
scroll to position [0, 0]
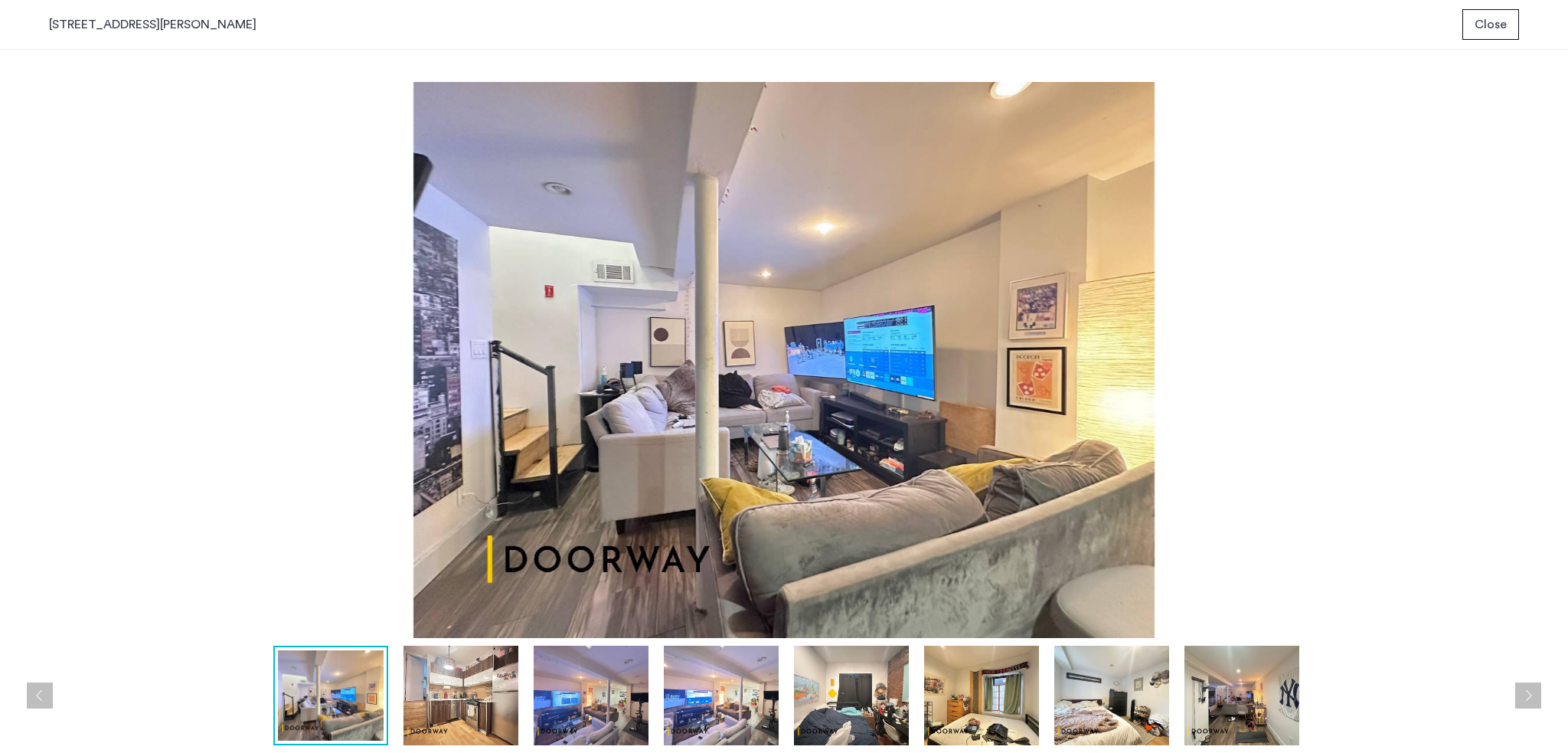
click at [1472, 30] on button "Close" at bounding box center [1491, 24] width 57 height 30
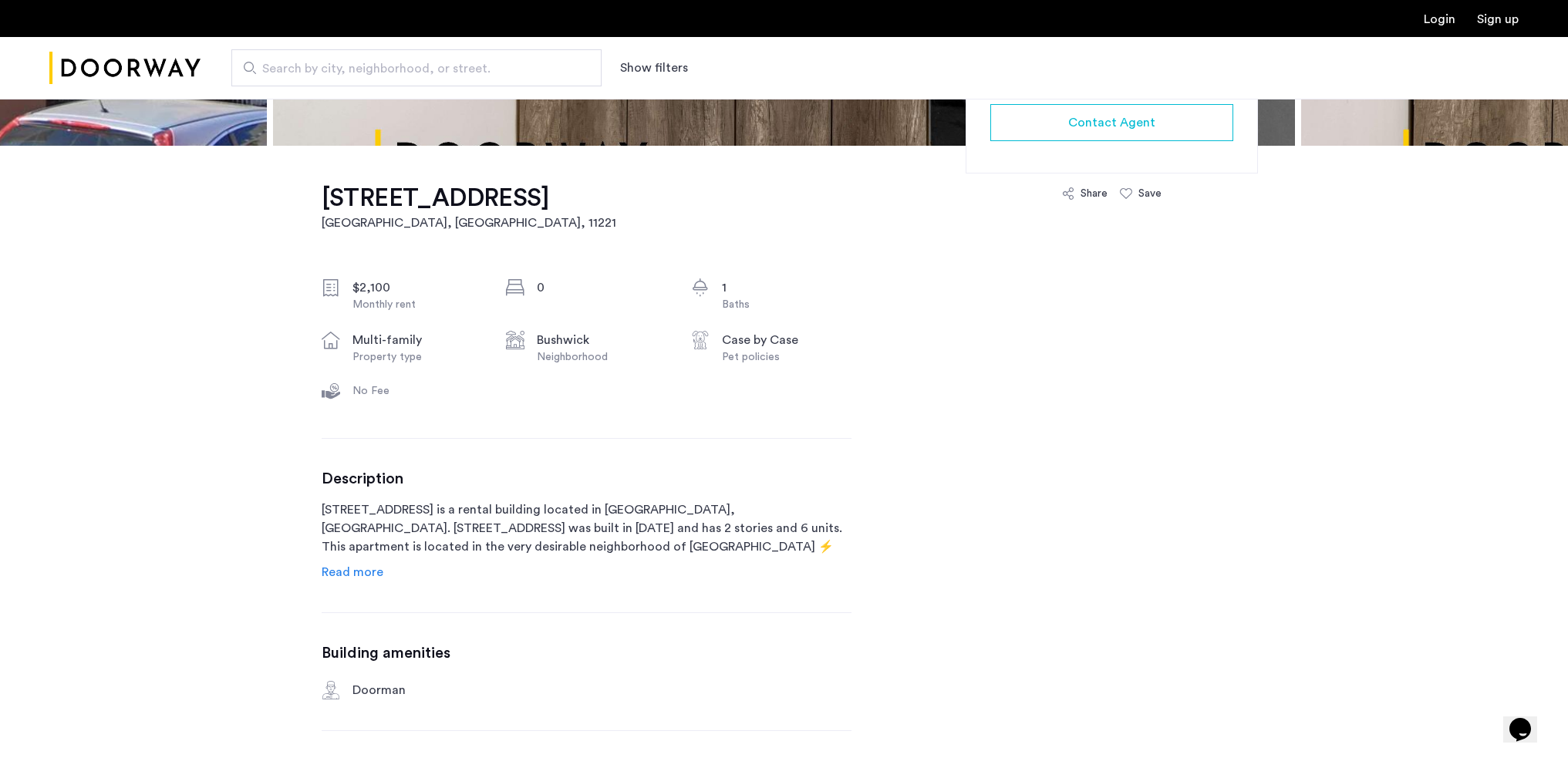
scroll to position [462, 0]
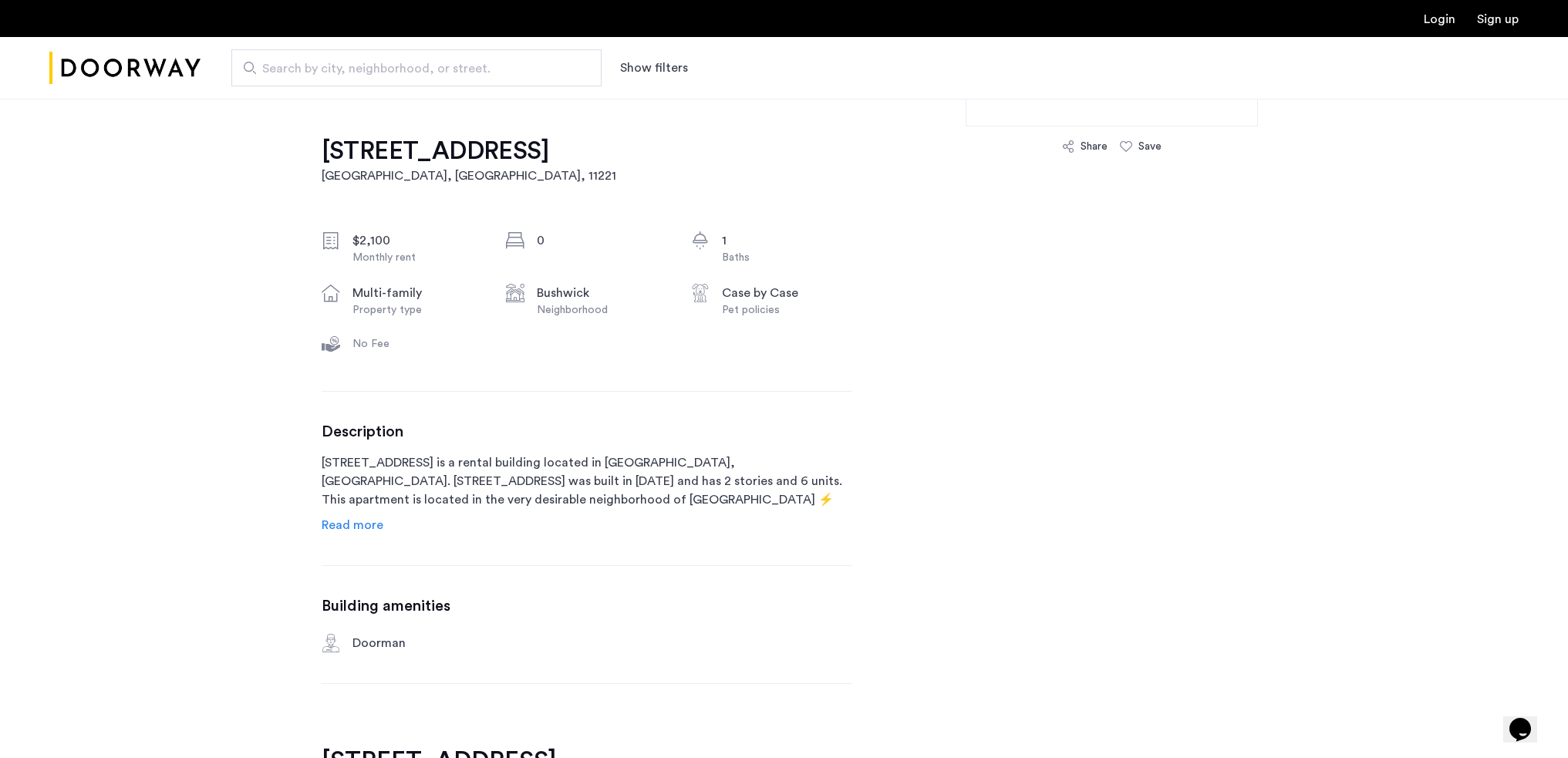
click at [391, 136] on h1 "[STREET_ADDRESS]" at bounding box center [468, 151] width 294 height 30
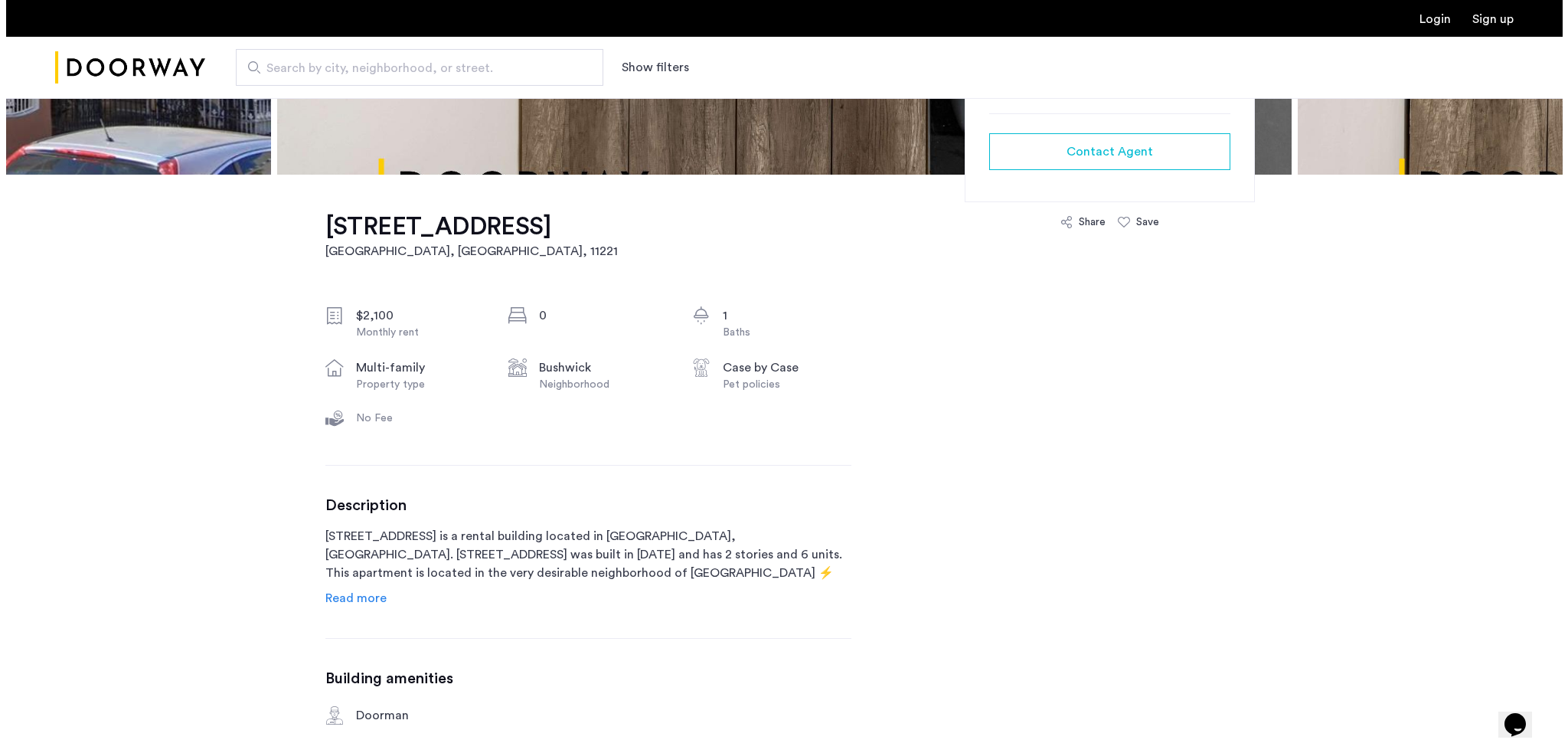
scroll to position [0, 0]
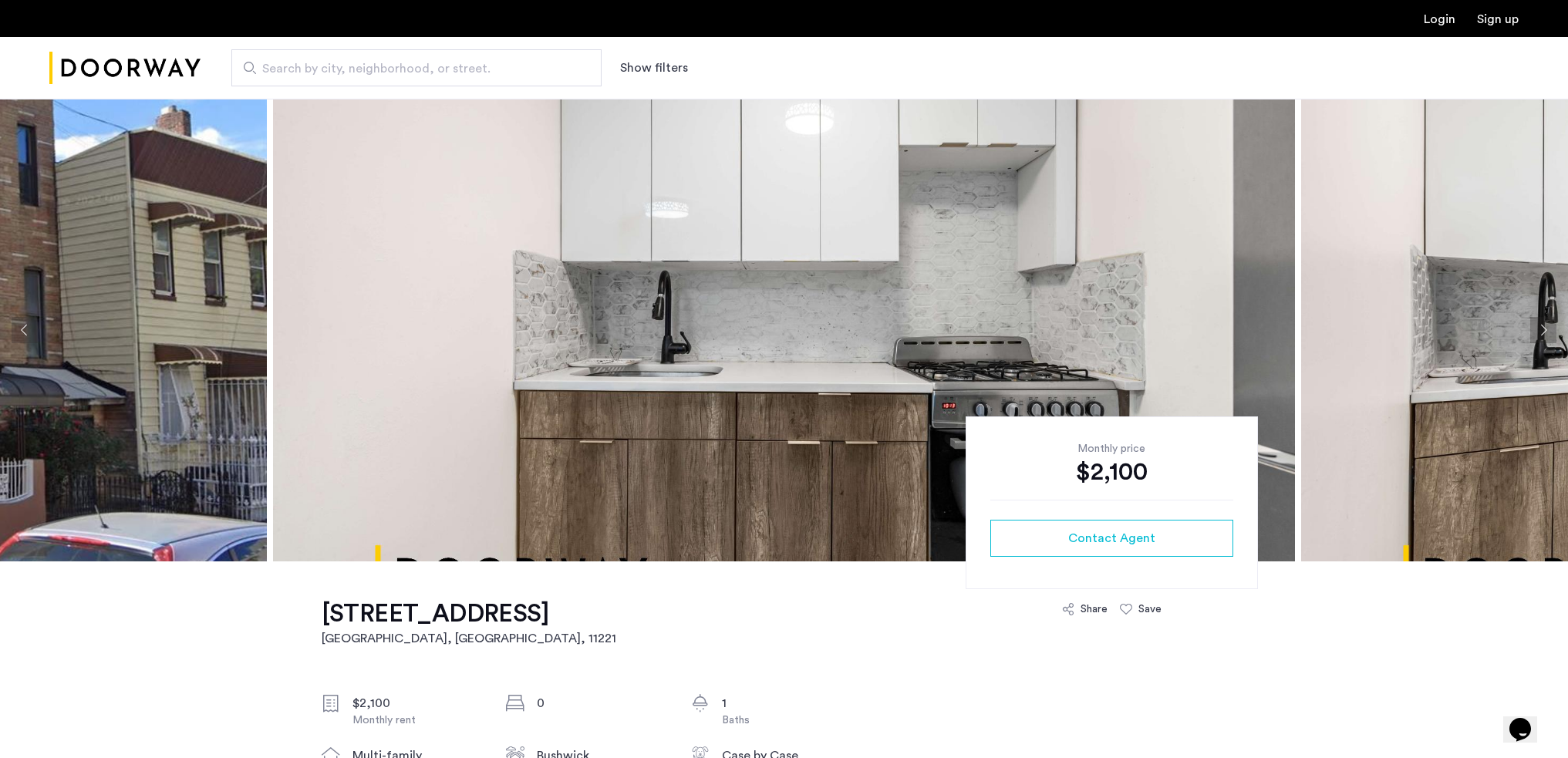
click at [1010, 302] on img at bounding box center [784, 329] width 1022 height 462
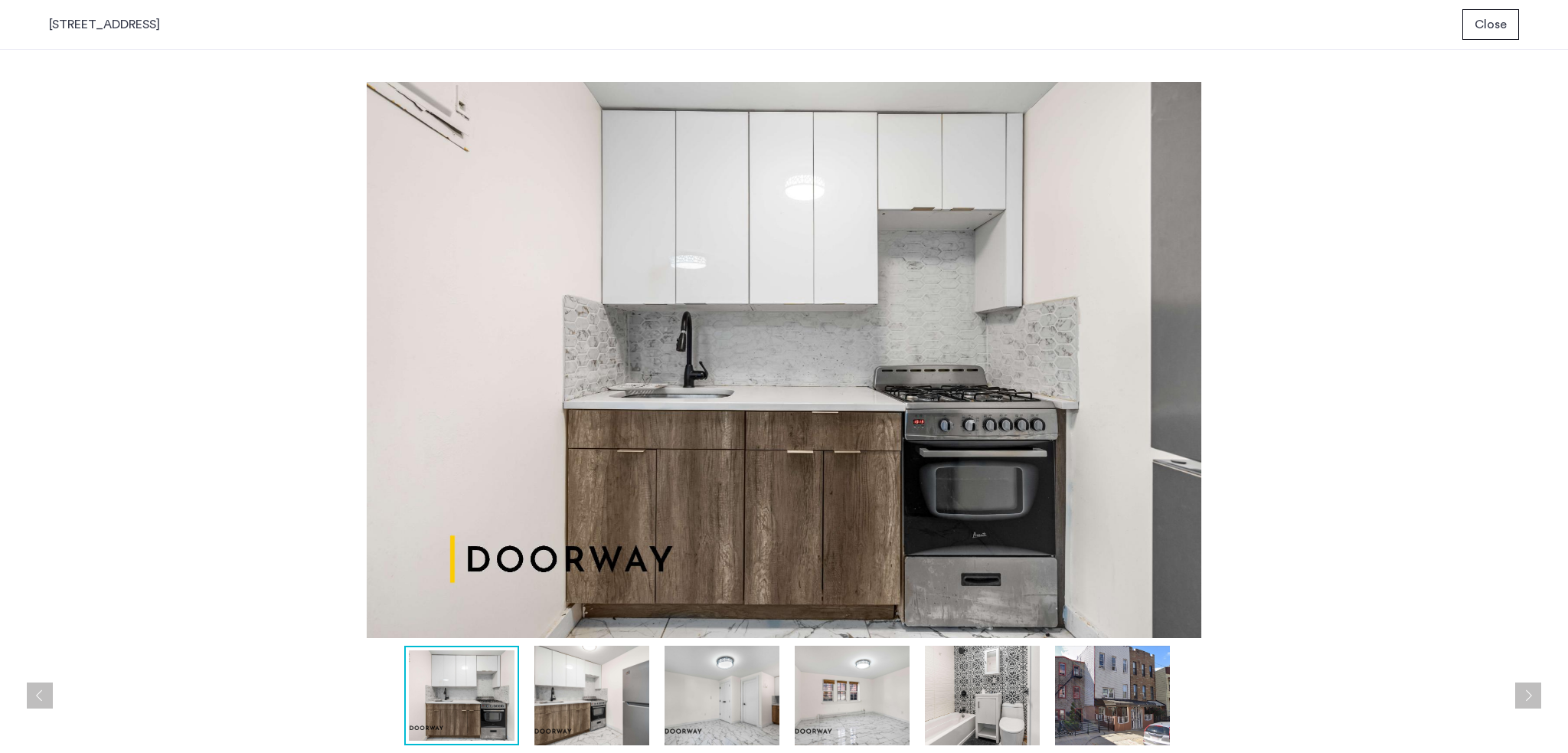
click at [585, 705] on img at bounding box center [591, 695] width 115 height 99
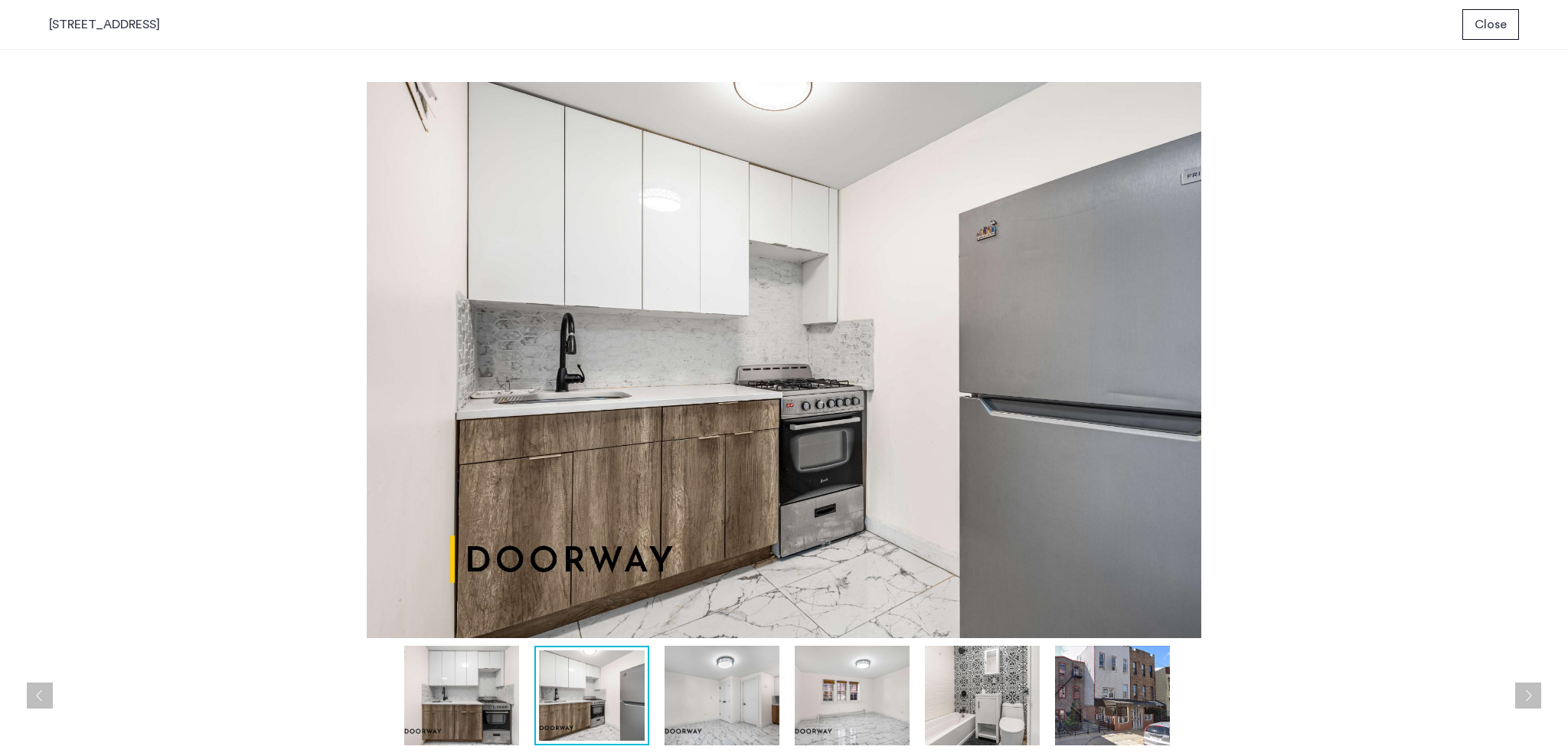
click at [713, 703] on img at bounding box center [722, 695] width 115 height 99
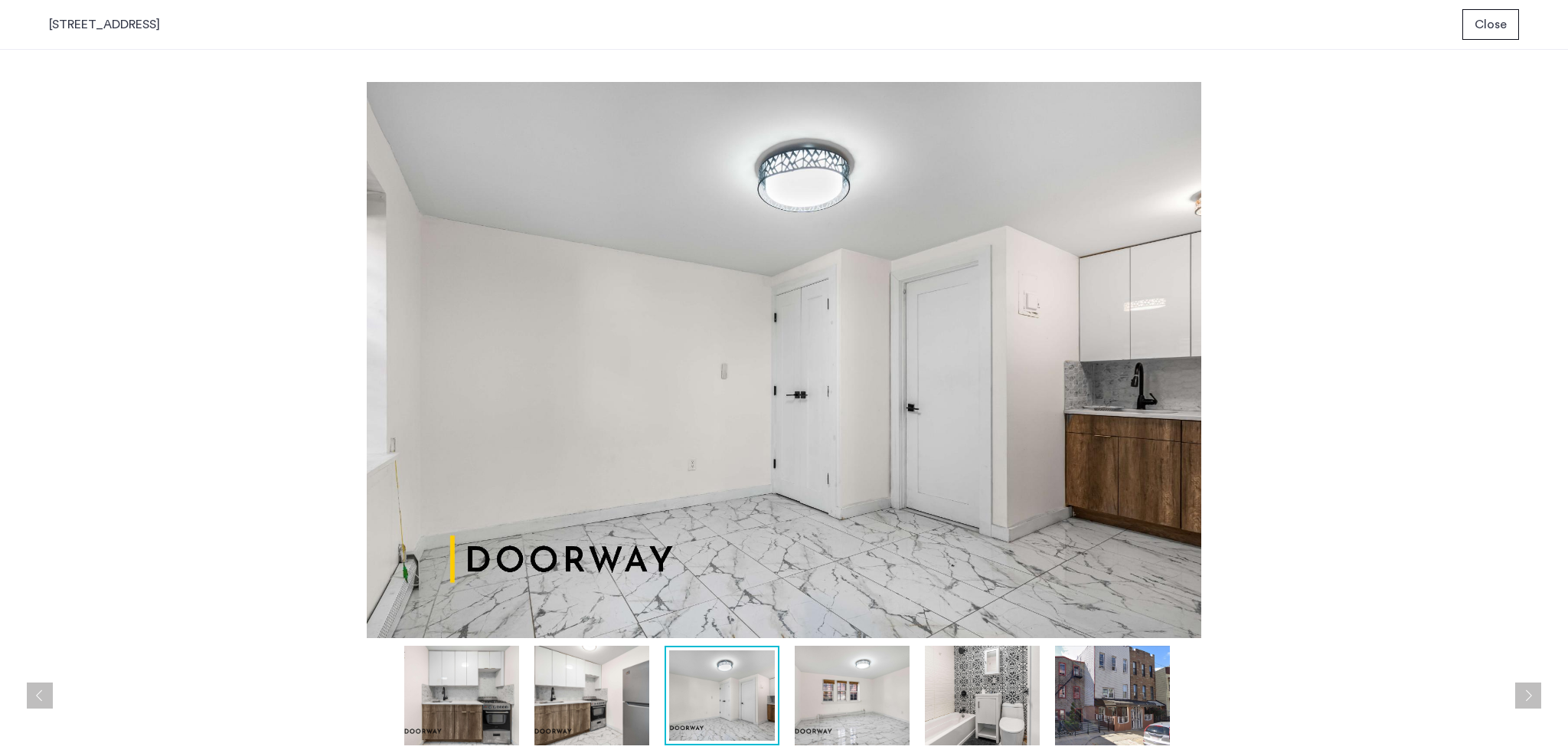
click at [815, 710] on img at bounding box center [851, 695] width 115 height 99
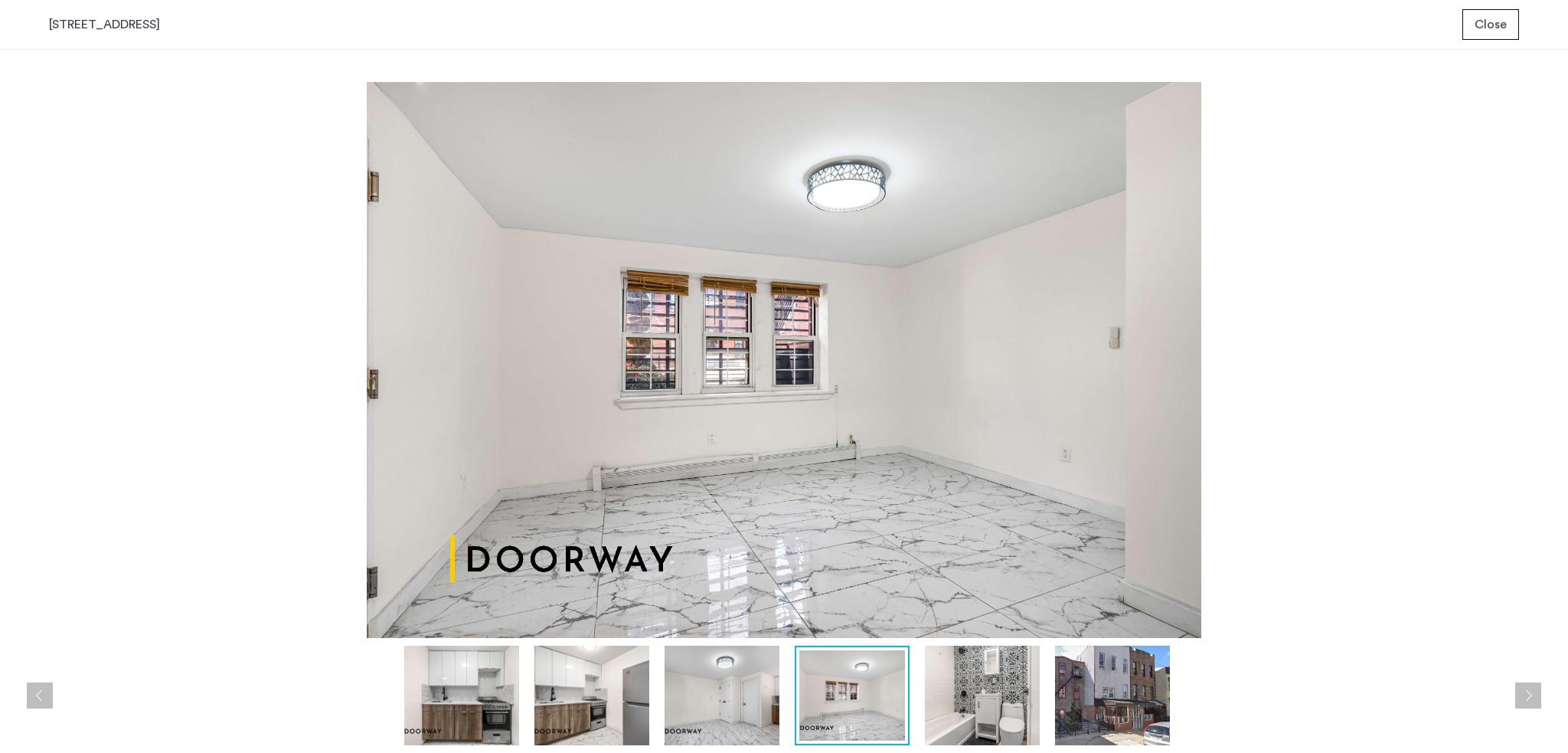
click at [953, 709] on img at bounding box center [982, 695] width 115 height 99
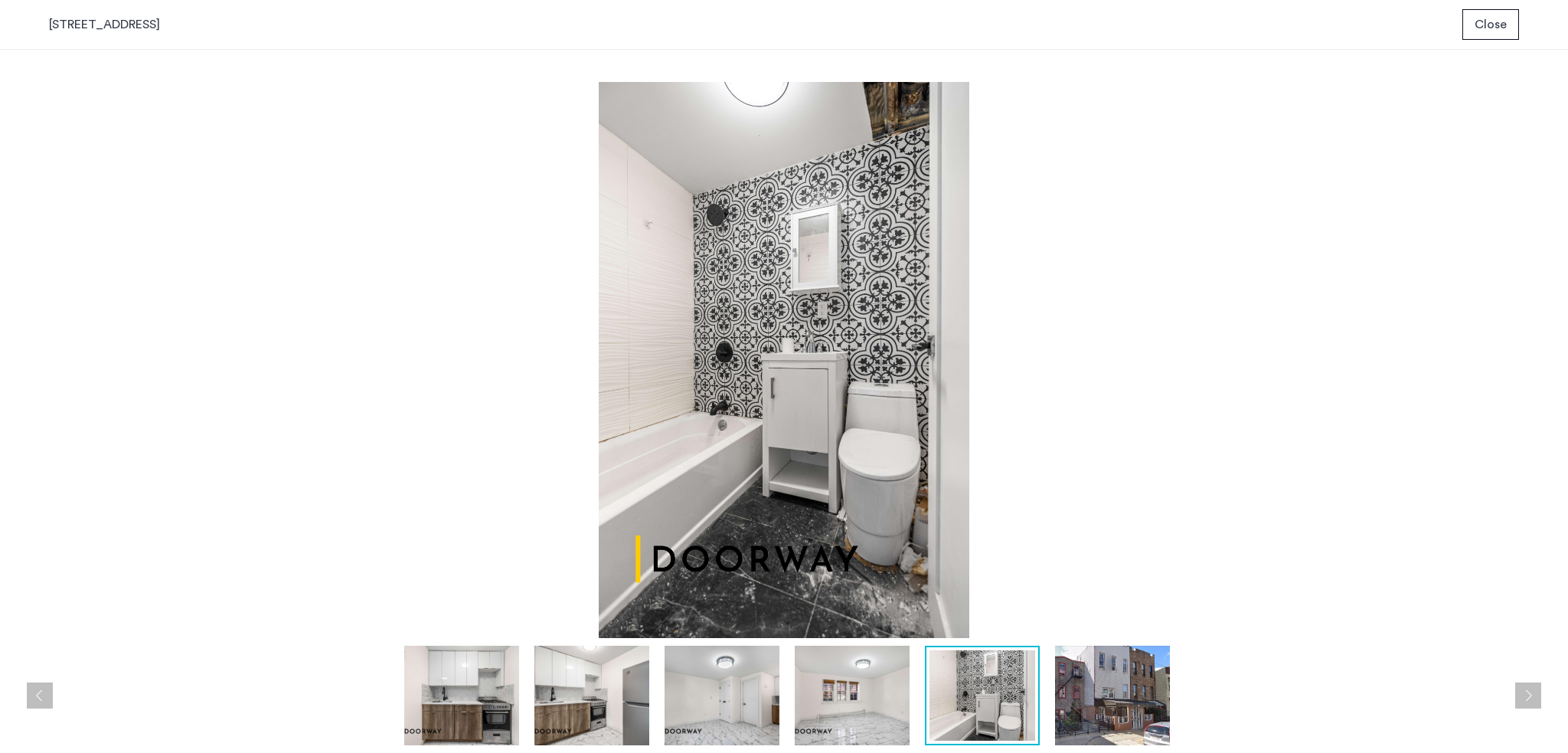
click at [1069, 712] on img at bounding box center [1112, 695] width 115 height 99
